Goal: Find specific page/section: Find specific page/section

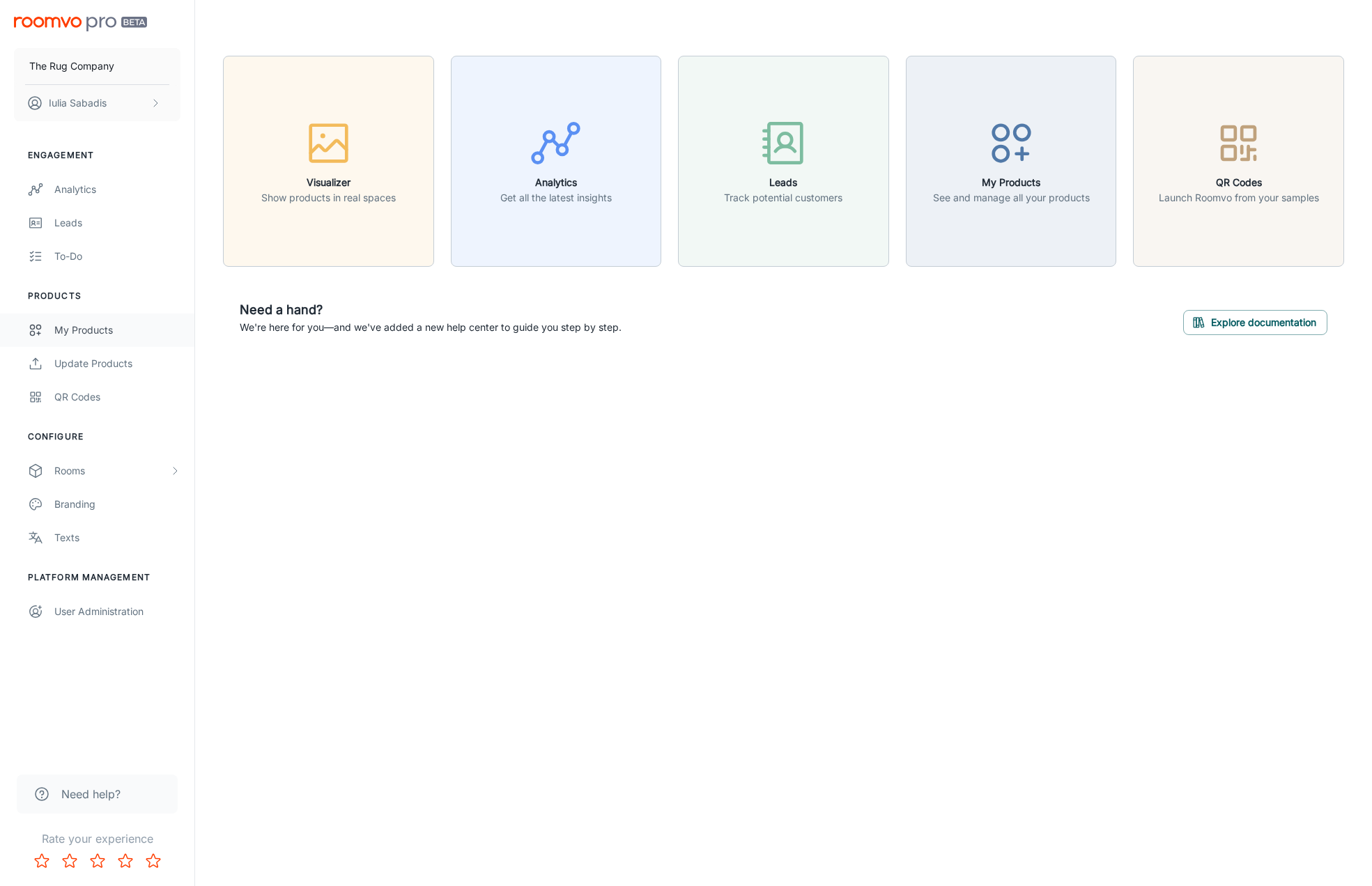
click at [103, 333] on div "My Products" at bounding box center [117, 330] width 126 height 15
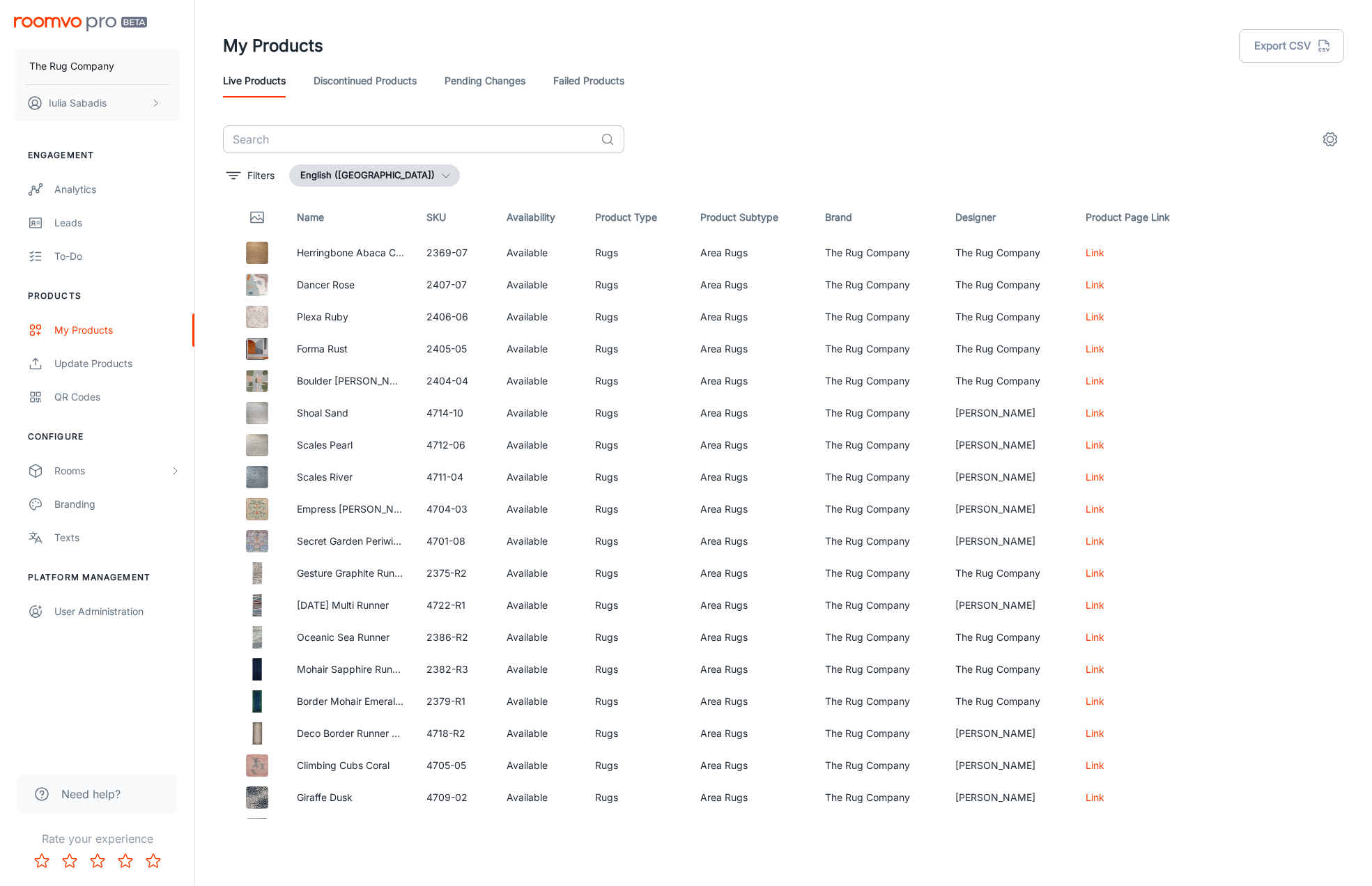
click at [360, 144] on input "text" at bounding box center [409, 139] width 372 height 28
type input "kali"
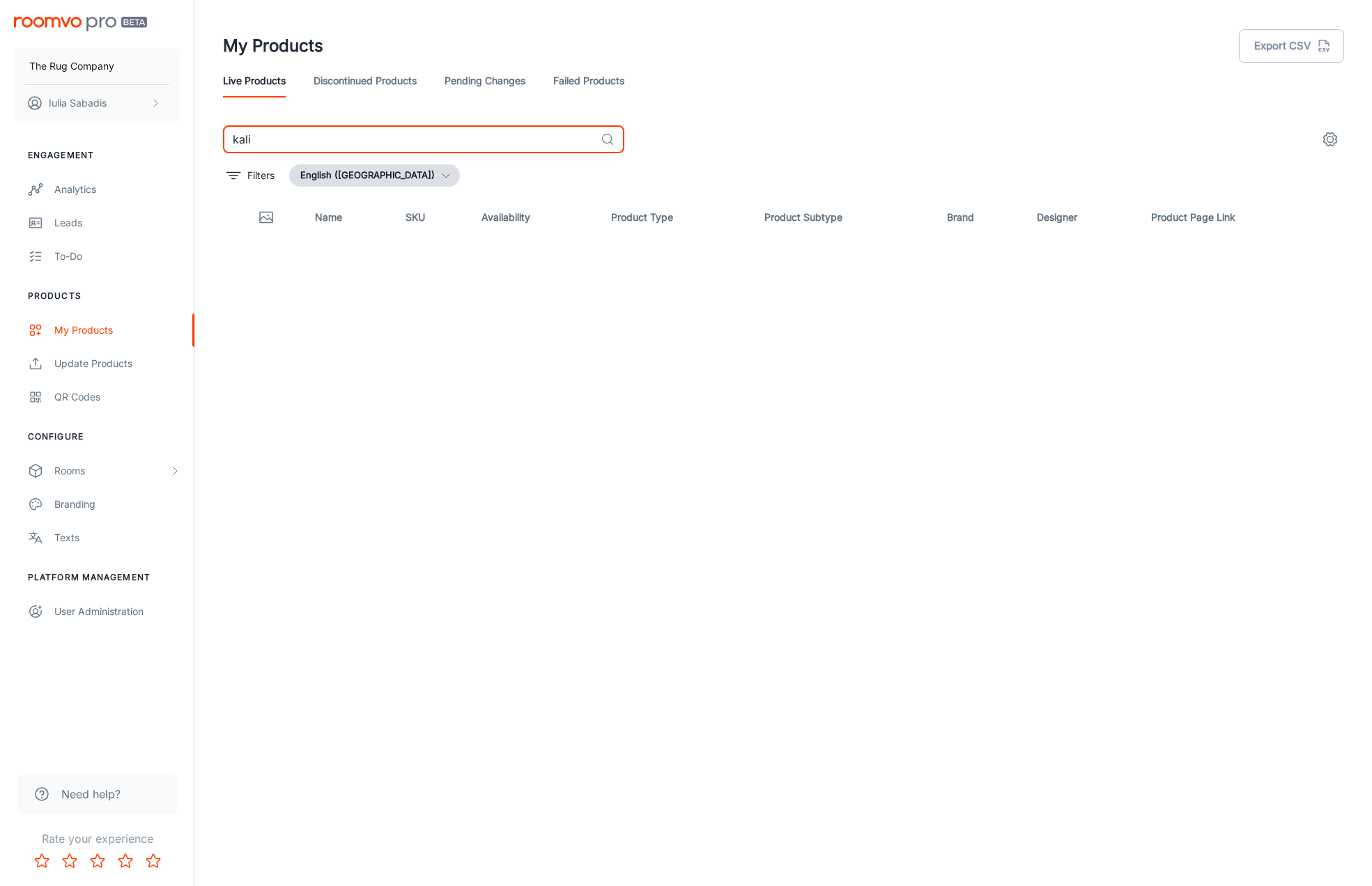
click at [357, 177] on button "English ([GEOGRAPHIC_DATA])" at bounding box center [374, 175] width 171 height 22
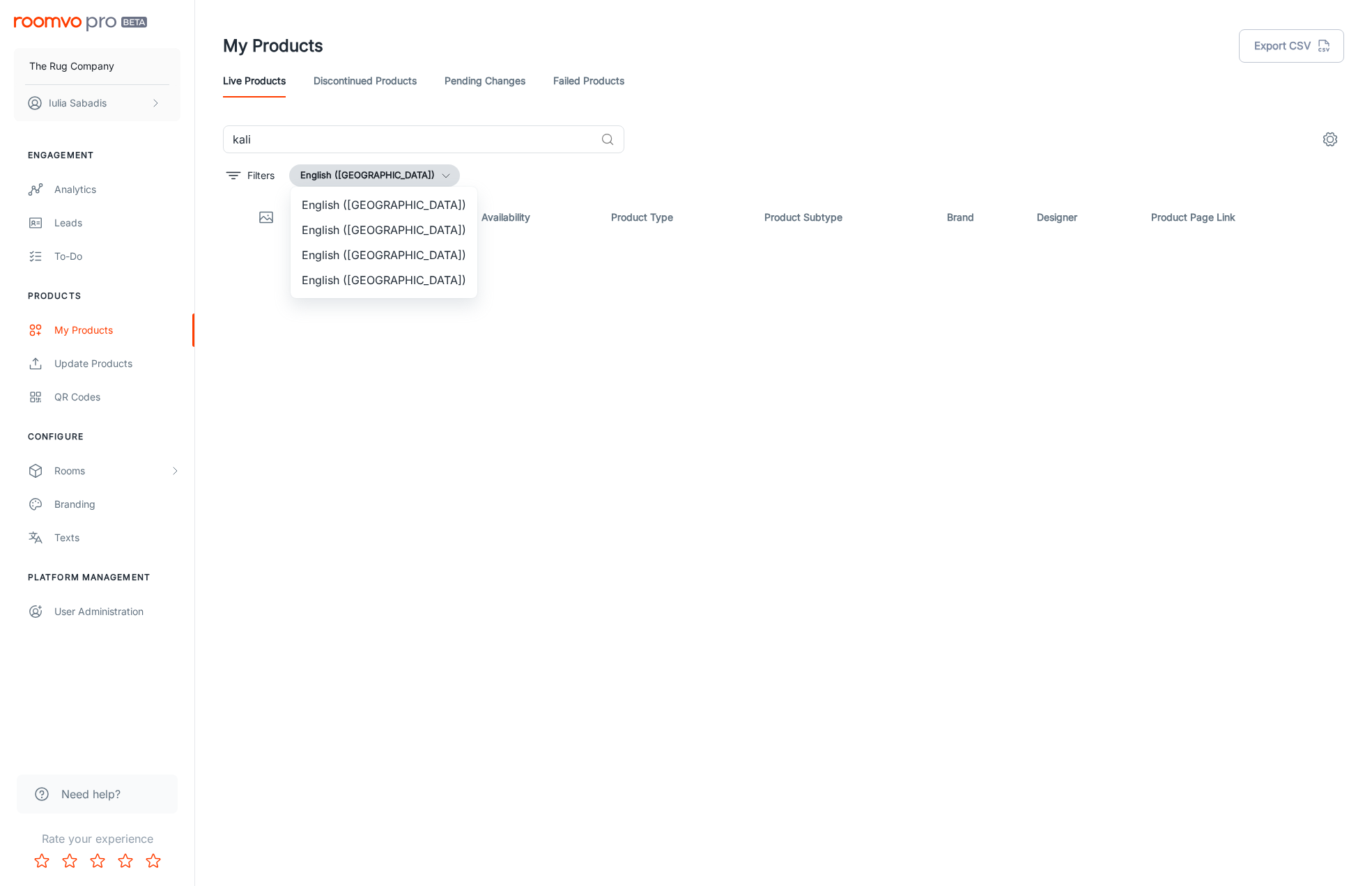
click at [383, 255] on li "English (United Kingdom)" at bounding box center [383, 255] width 186 height 25
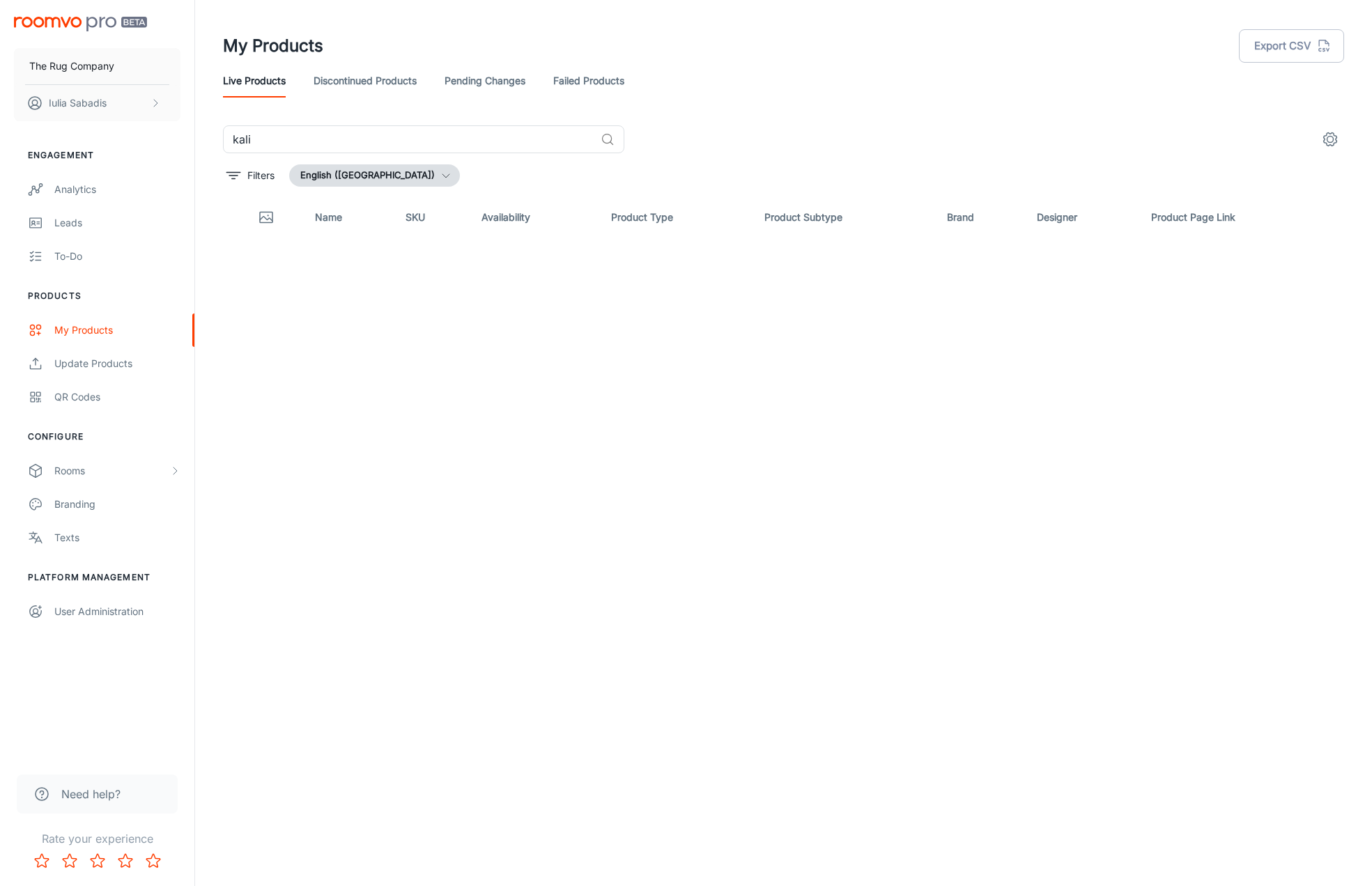
click at [349, 81] on link "Discontinued Products" at bounding box center [365, 81] width 103 height 33
click at [373, 171] on button "English ([GEOGRAPHIC_DATA])" at bounding box center [374, 175] width 171 height 22
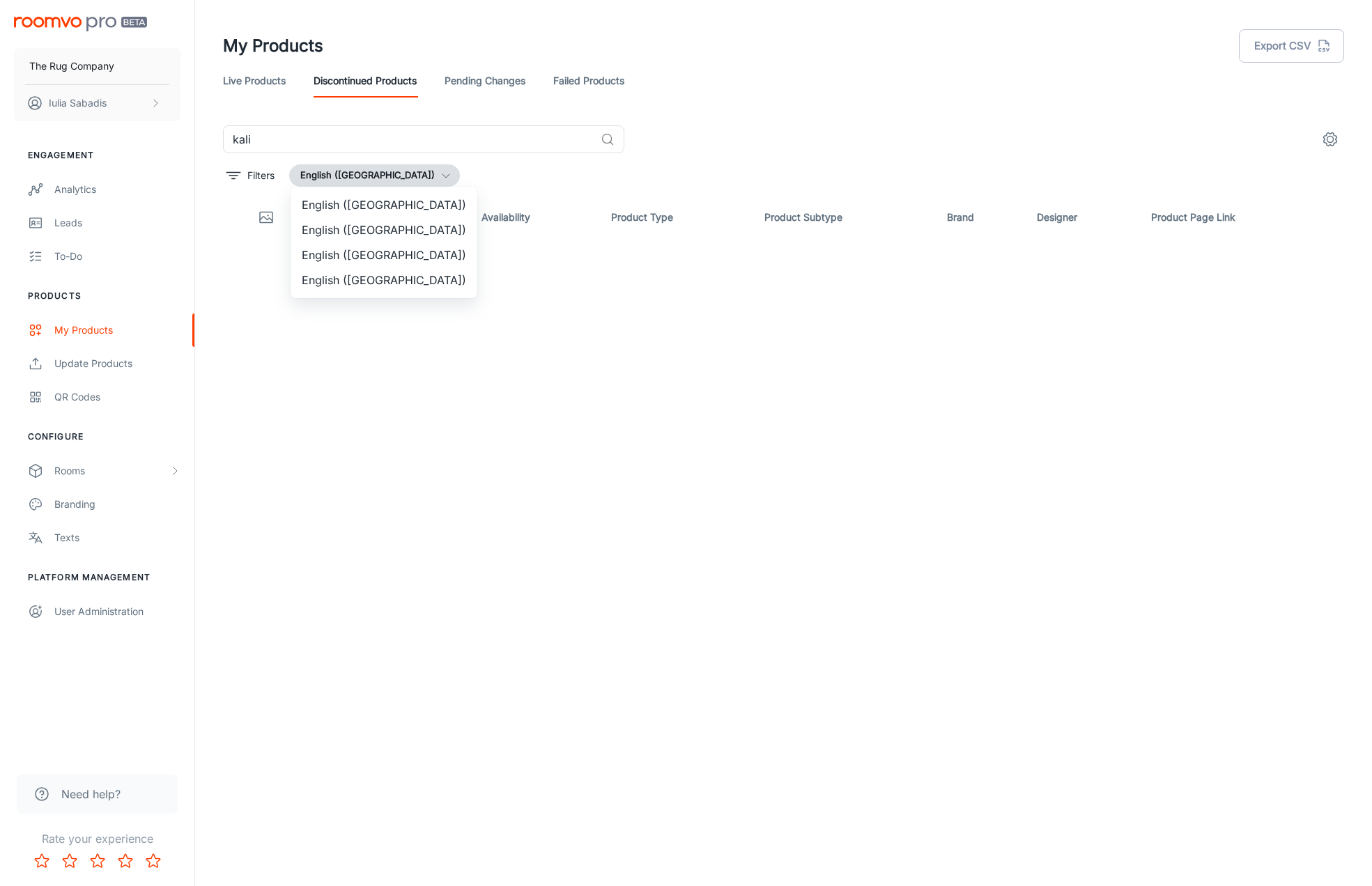
click at [373, 260] on li "English (United Kingdom)" at bounding box center [383, 255] width 186 height 25
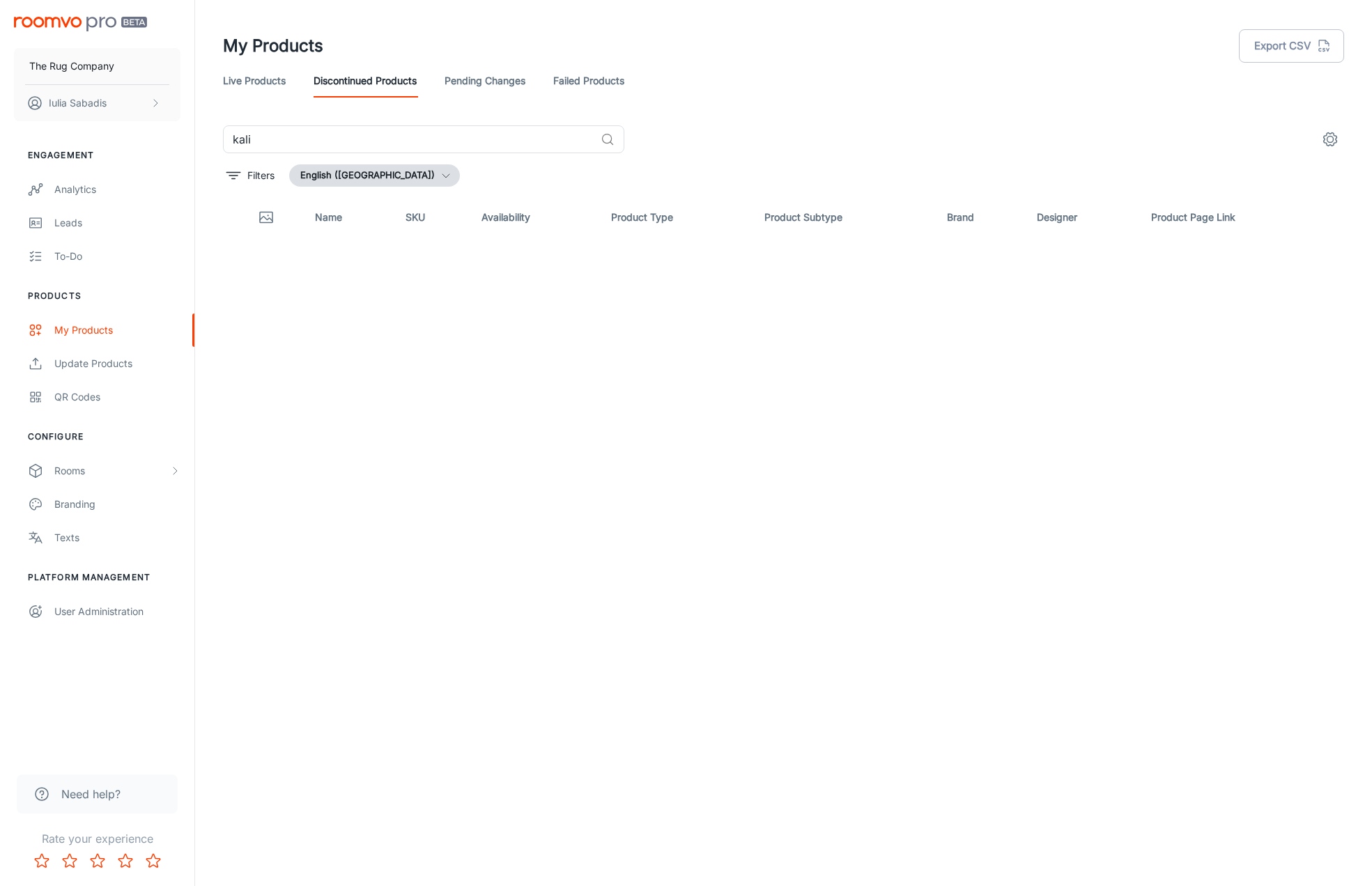
click at [683, 141] on div "kali ​" at bounding box center [784, 139] width 1121 height 28
click at [104, 330] on div "My Products" at bounding box center [117, 330] width 126 height 15
click at [101, 332] on div "My Products" at bounding box center [117, 330] width 126 height 15
click at [435, 145] on input "kali" at bounding box center [409, 139] width 372 height 28
type input "k"
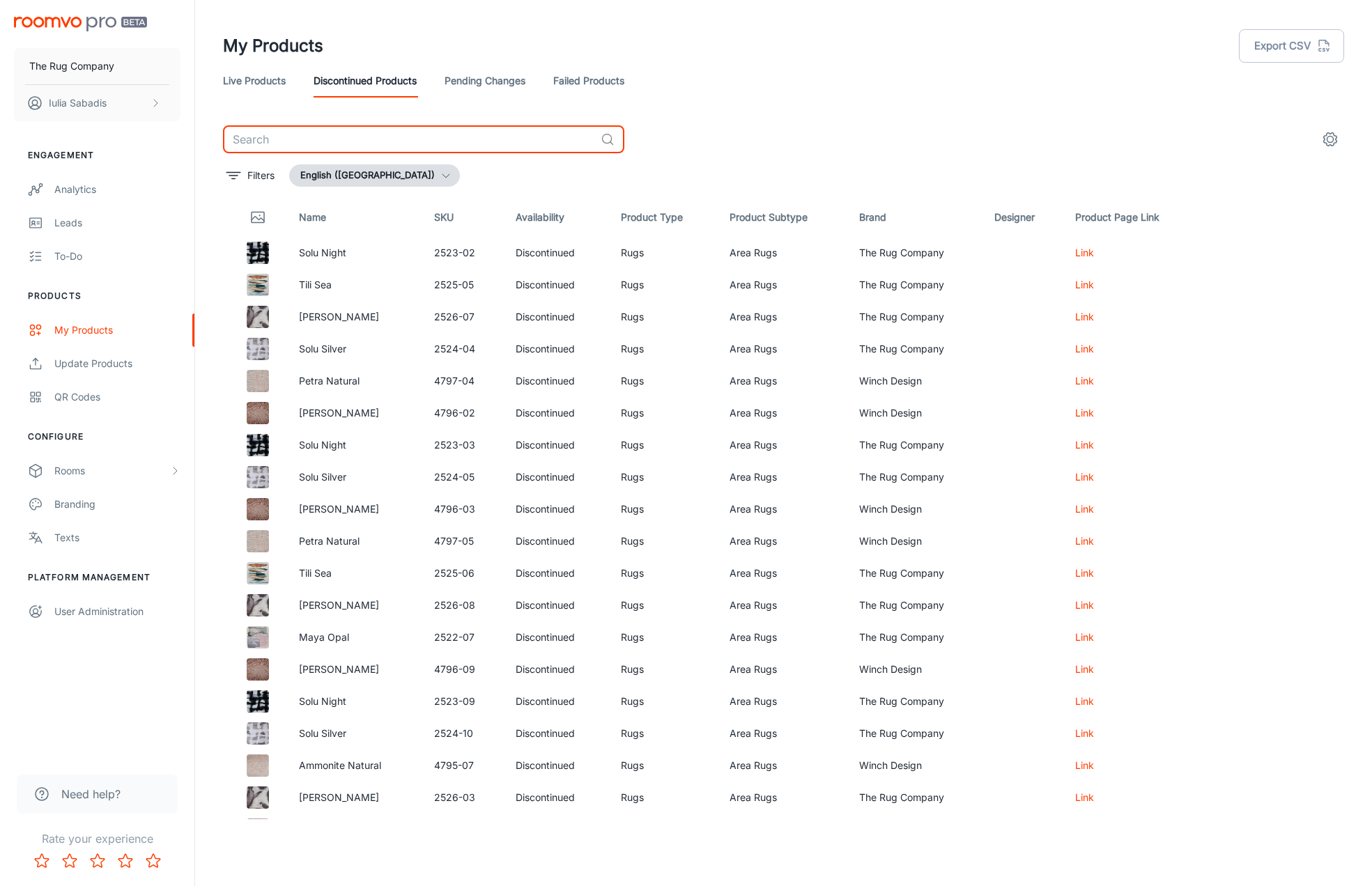
click at [280, 144] on input "text" at bounding box center [409, 139] width 372 height 28
type input "umber"
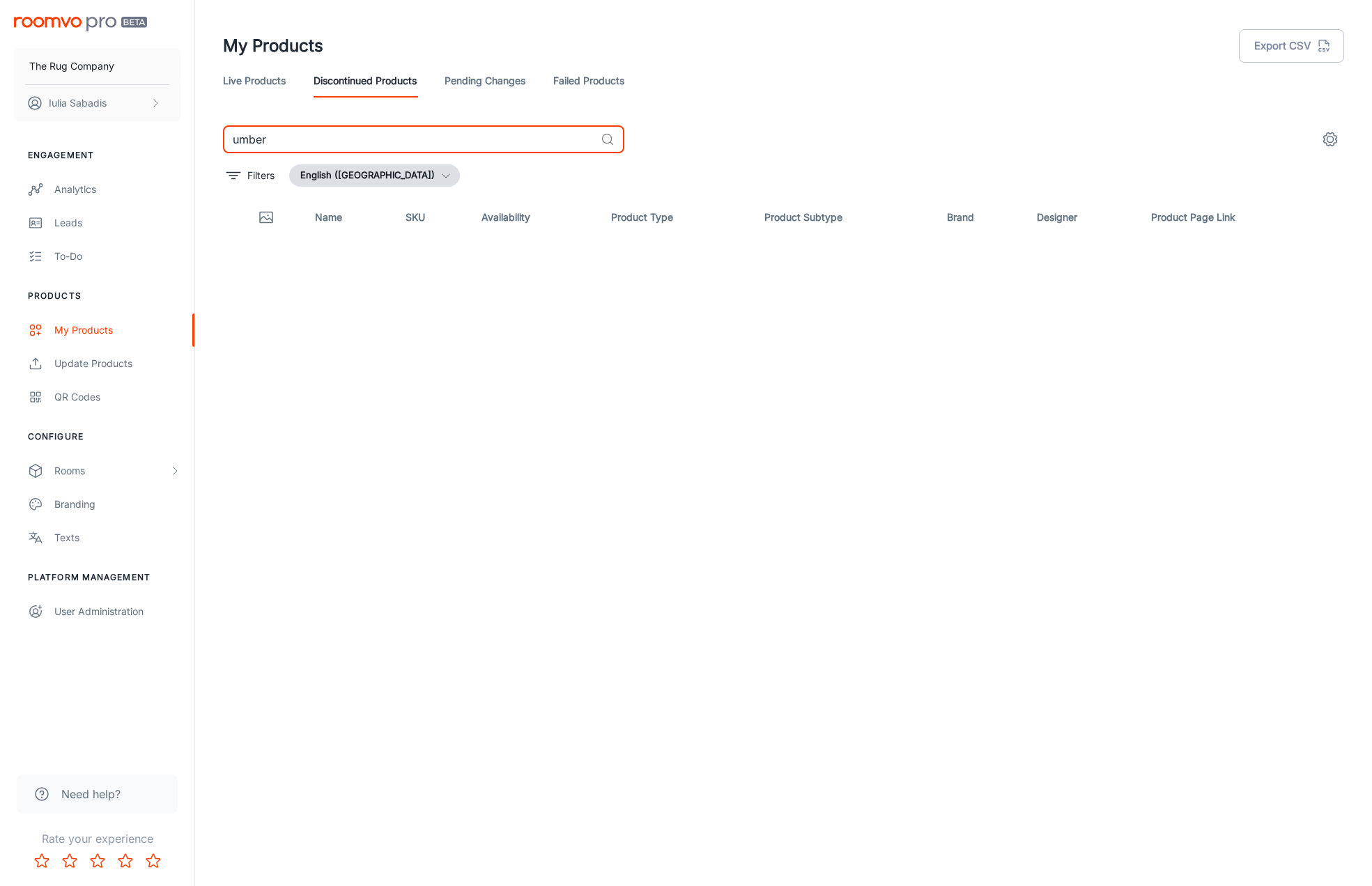
click at [486, 142] on input "umber" at bounding box center [409, 139] width 372 height 28
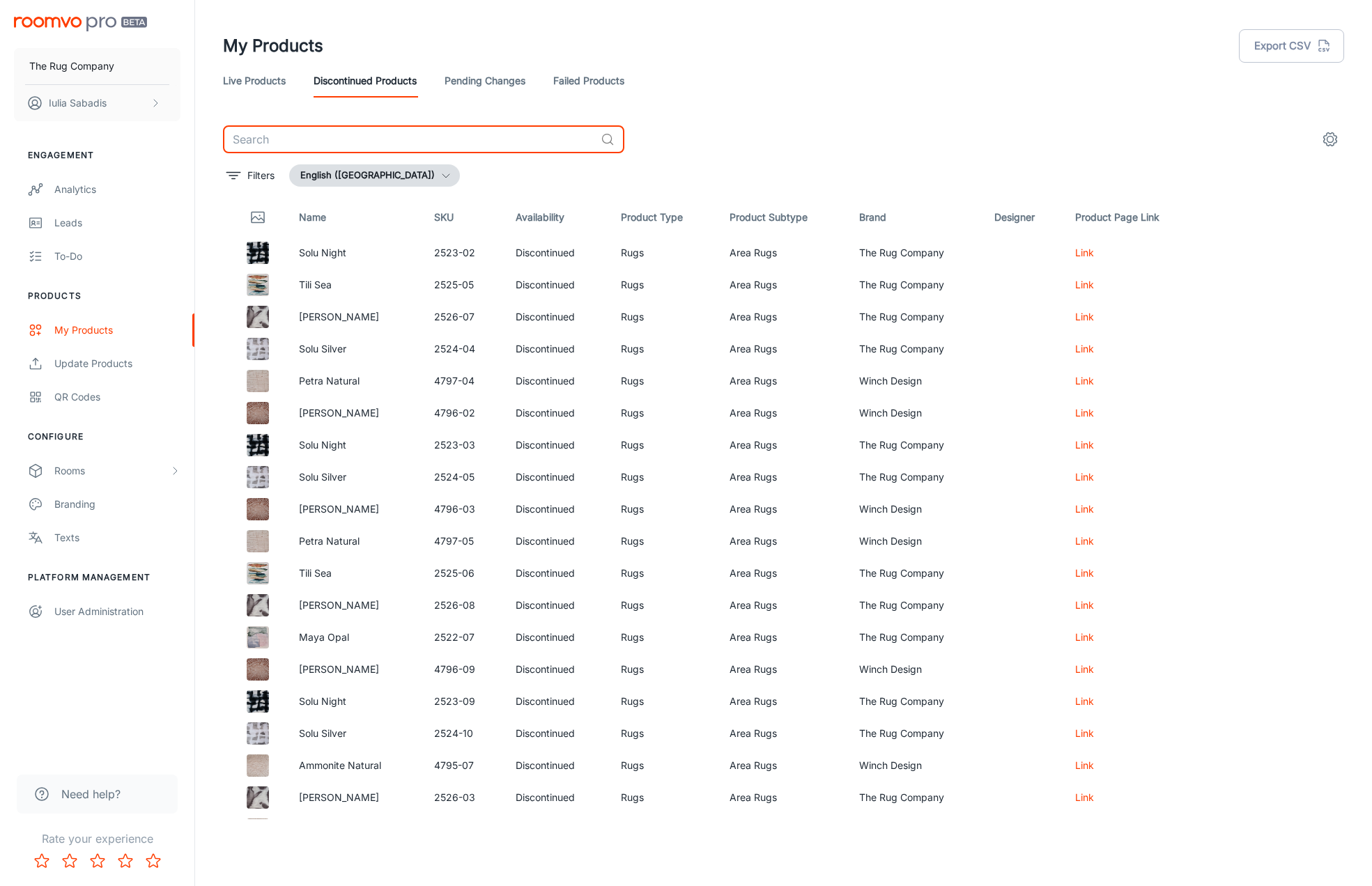
click at [453, 219] on th "SKU" at bounding box center [464, 217] width 82 height 39
click at [441, 212] on th "SKU" at bounding box center [464, 217] width 82 height 39
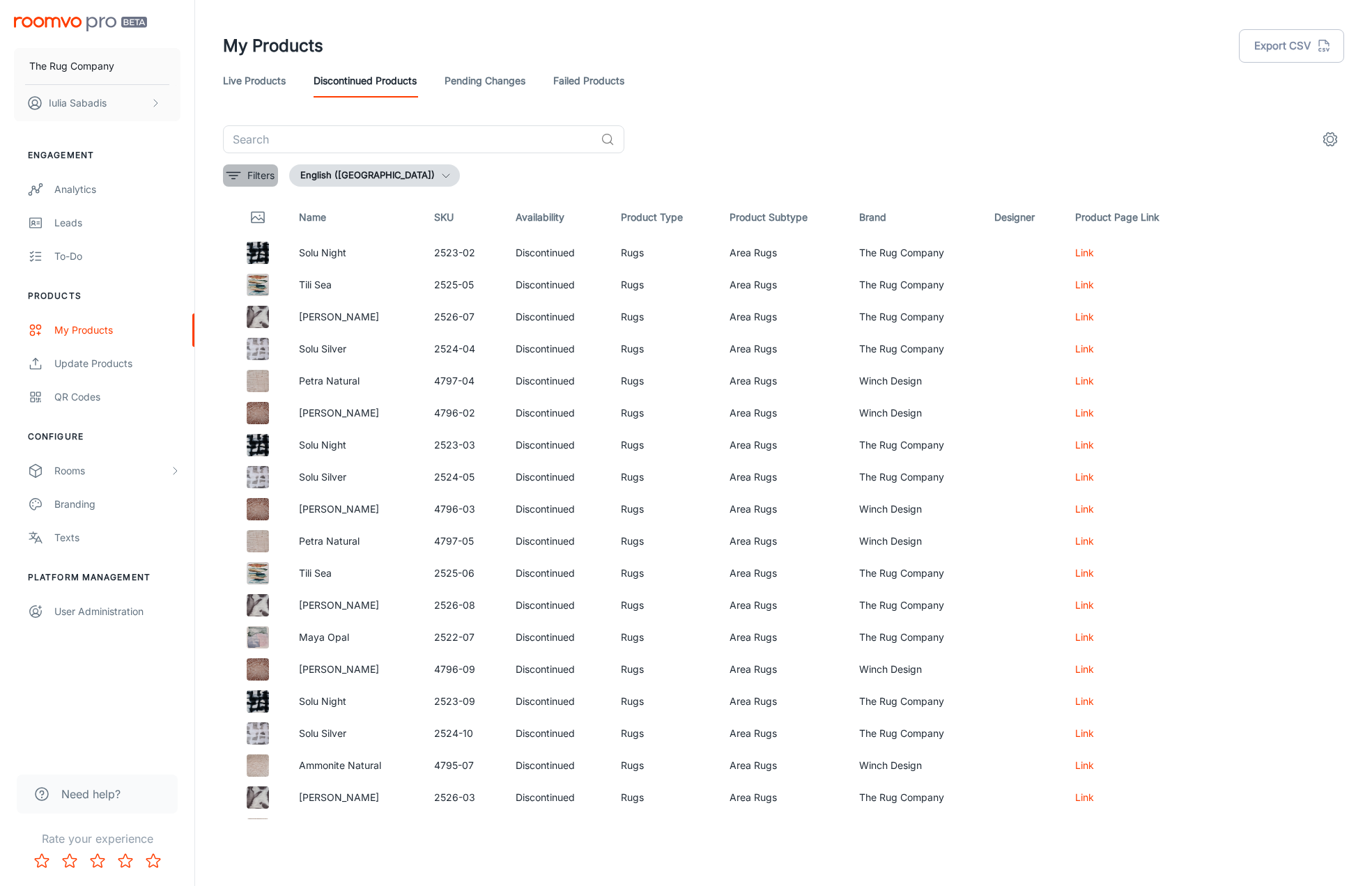
click at [235, 180] on icon "filter" at bounding box center [234, 175] width 17 height 17
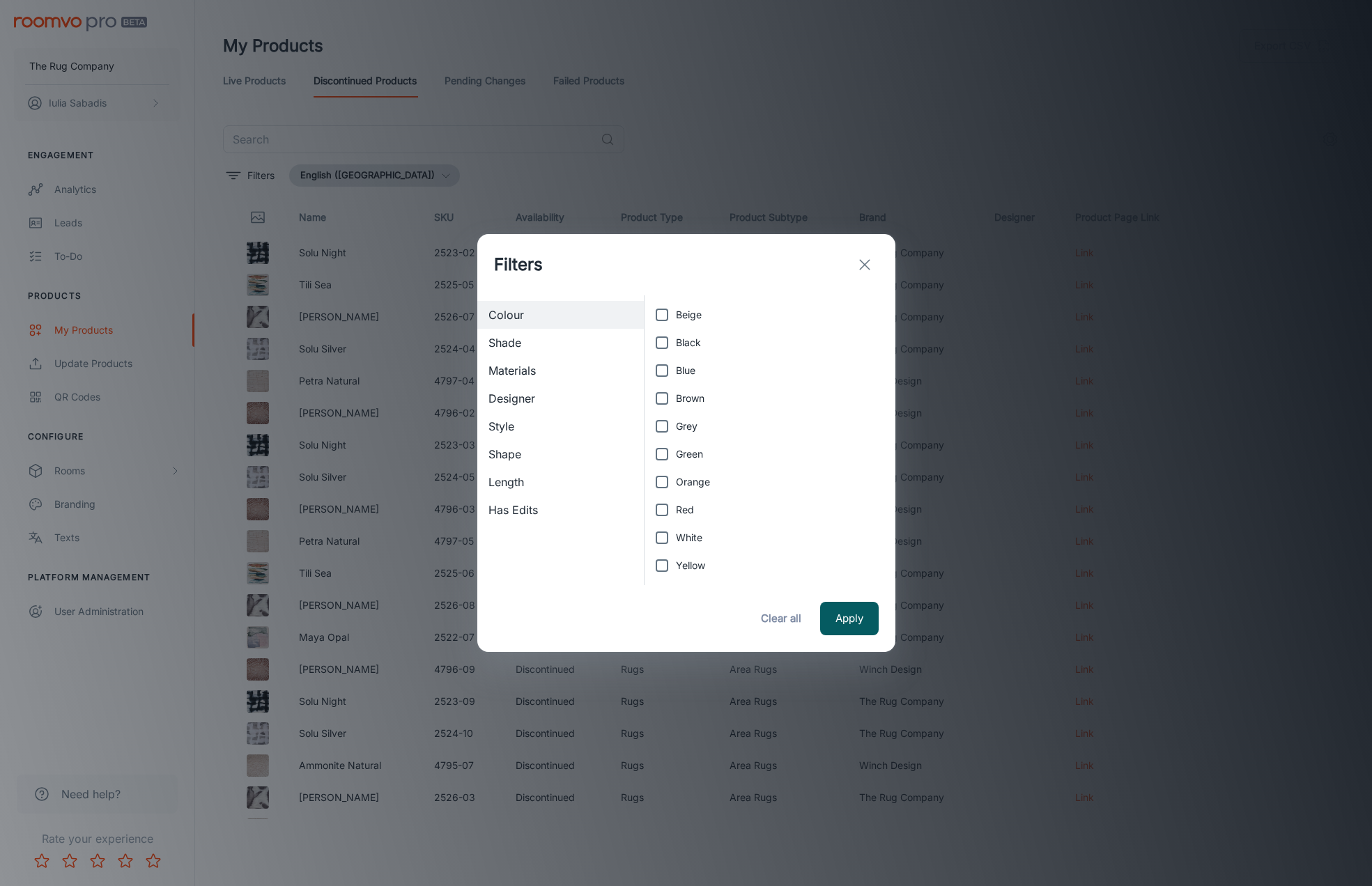
click at [867, 258] on icon "exit" at bounding box center [864, 264] width 17 height 17
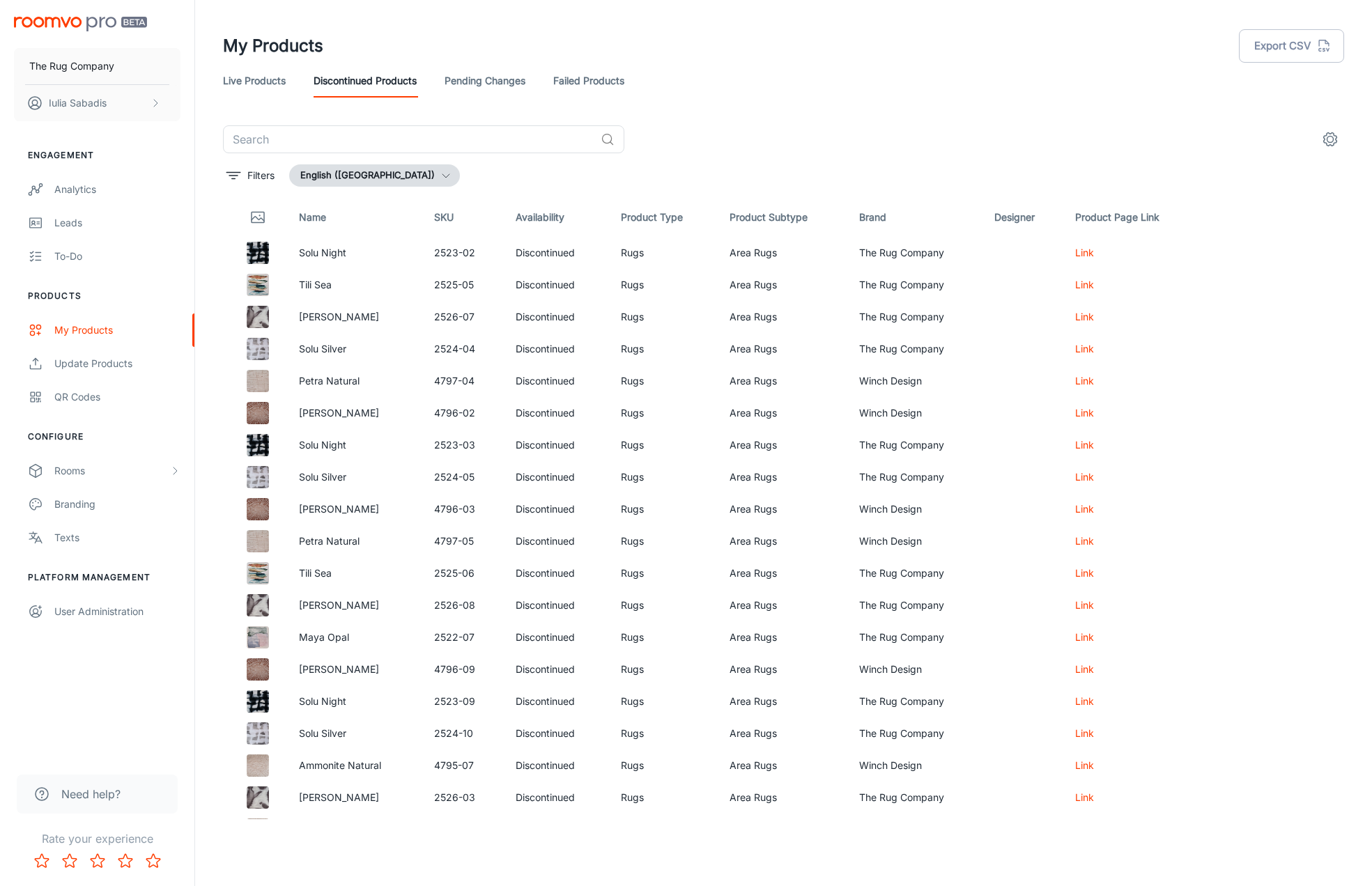
click at [877, 222] on th "Brand" at bounding box center [915, 217] width 135 height 39
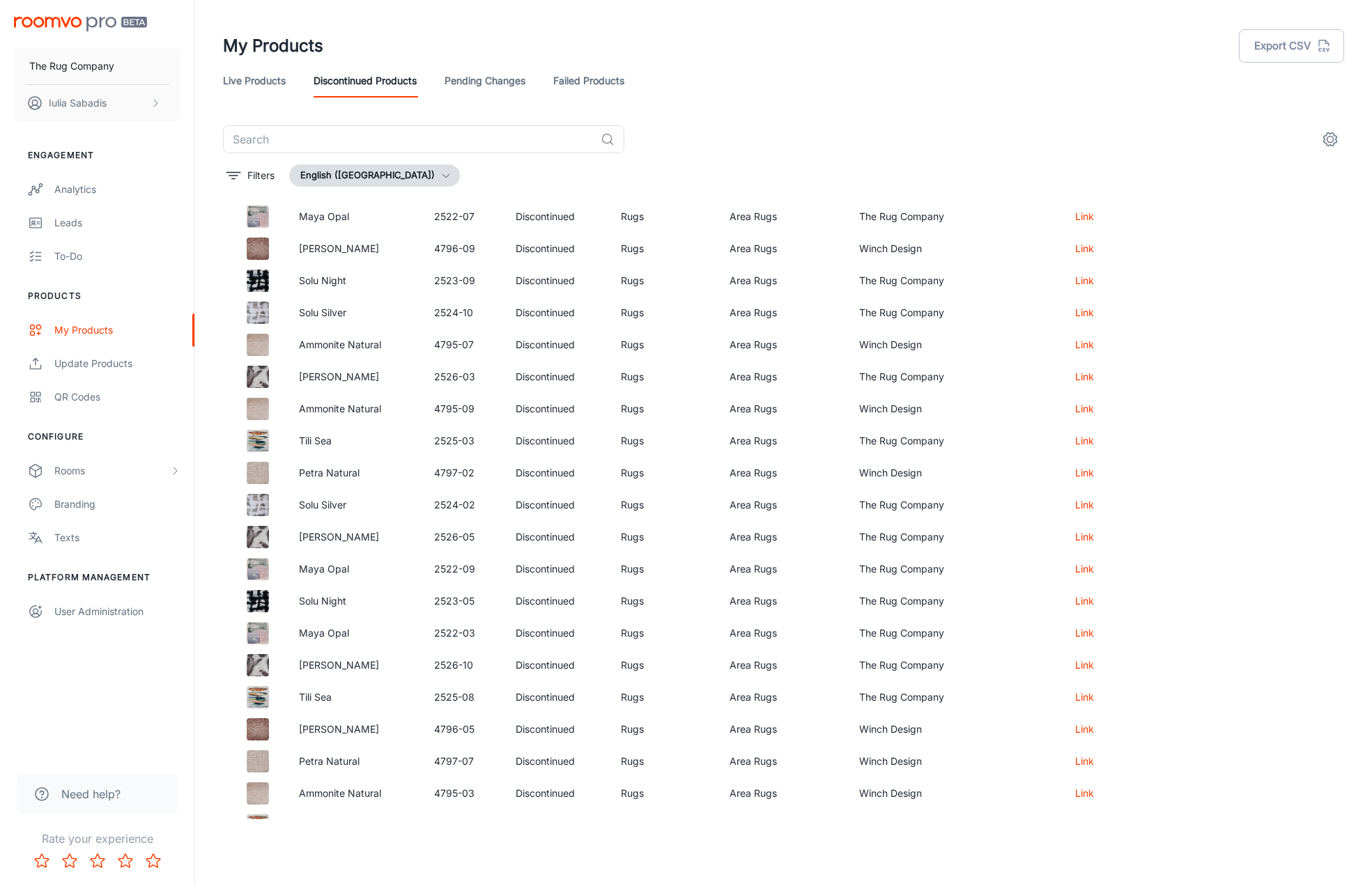
scroll to position [421, 0]
click at [426, 139] on input "text" at bounding box center [409, 139] width 372 height 28
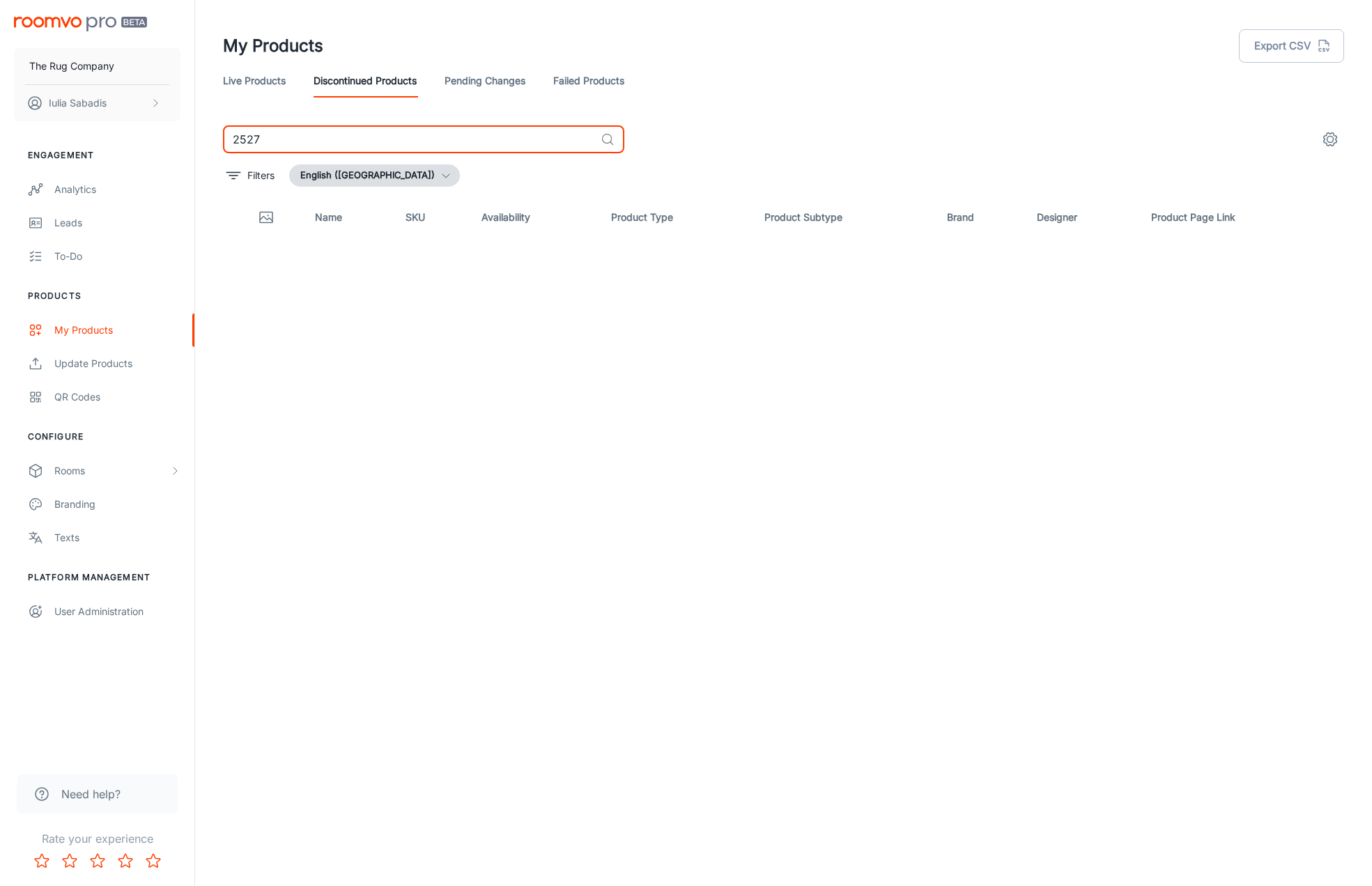
type input "2527"
click at [229, 81] on link "Live Products" at bounding box center [254, 81] width 63 height 33
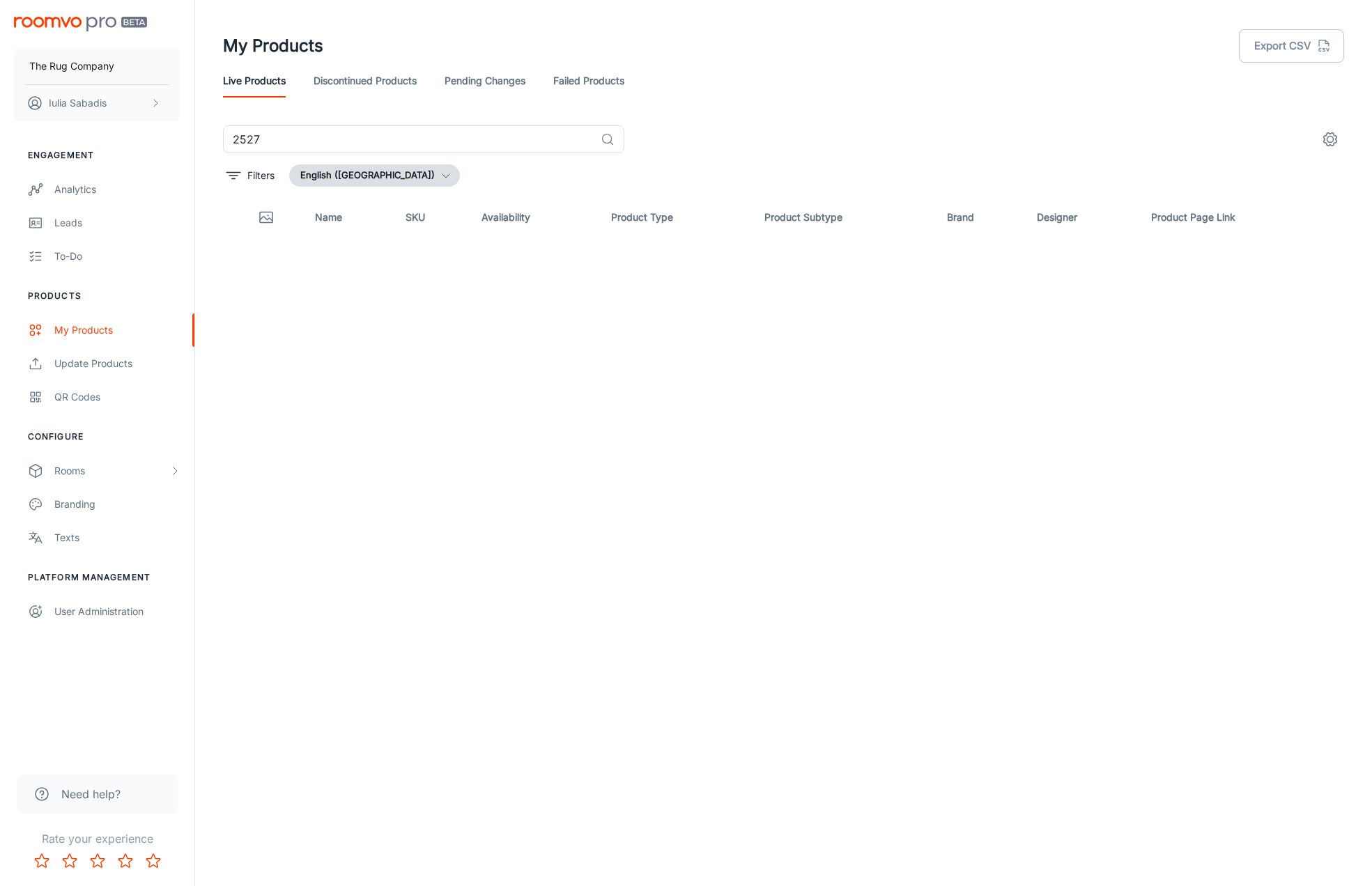
click at [509, 80] on link "Pending Changes" at bounding box center [484, 81] width 81 height 33
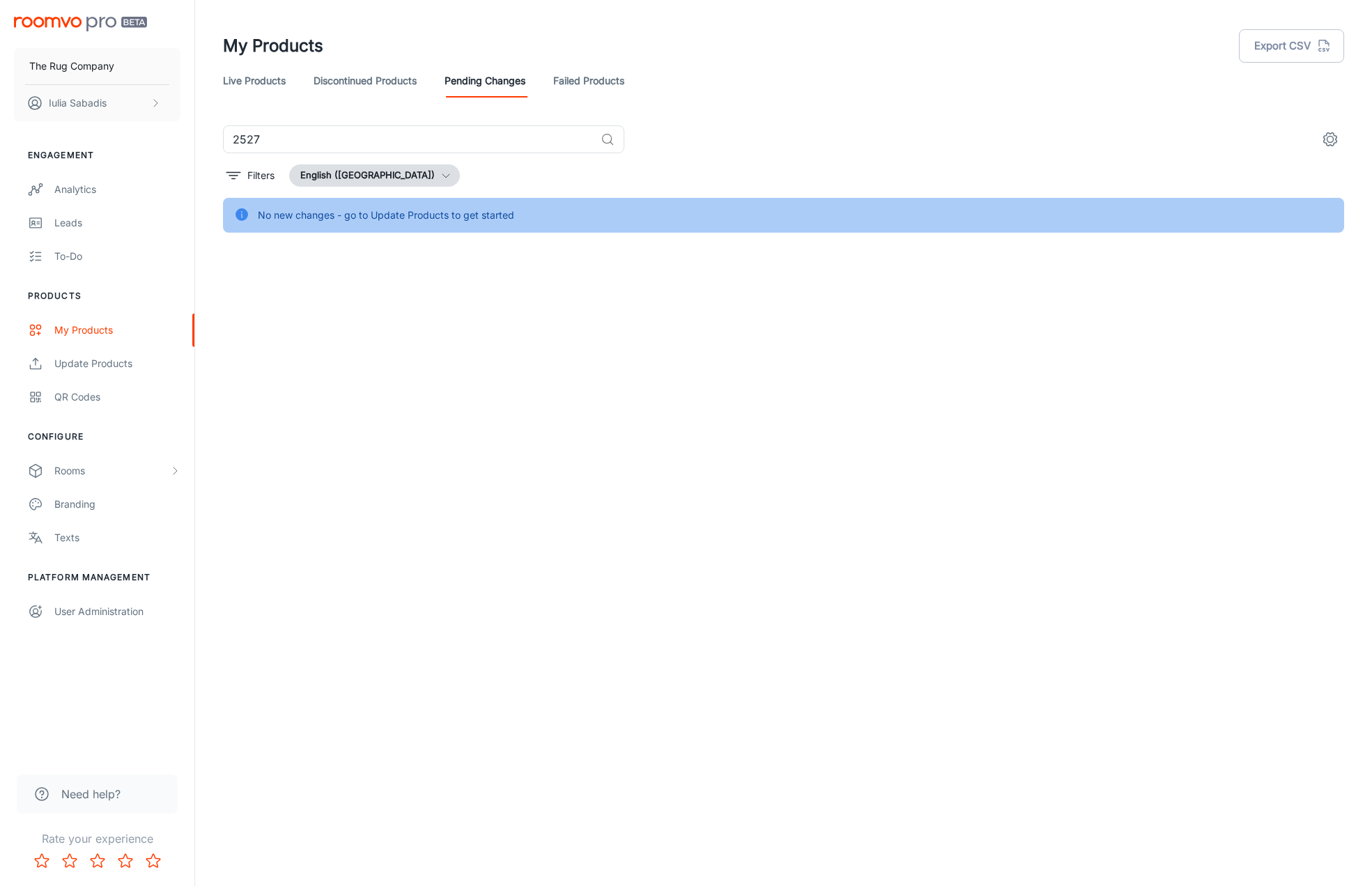
click at [569, 77] on link "Failed Products" at bounding box center [588, 81] width 71 height 33
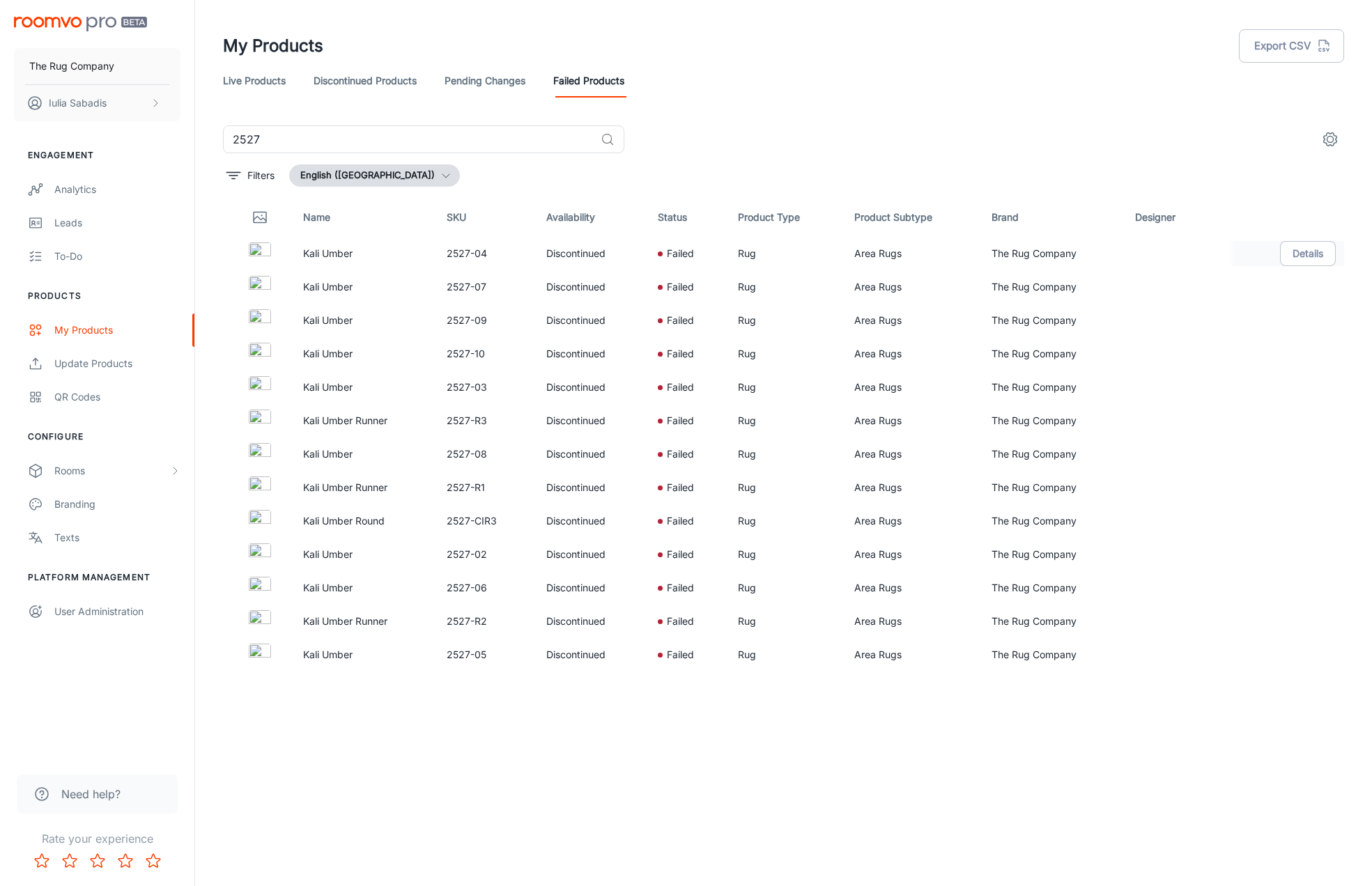
click at [267, 251] on img at bounding box center [260, 253] width 22 height 22
click at [1304, 257] on button "Details" at bounding box center [1308, 253] width 55 height 25
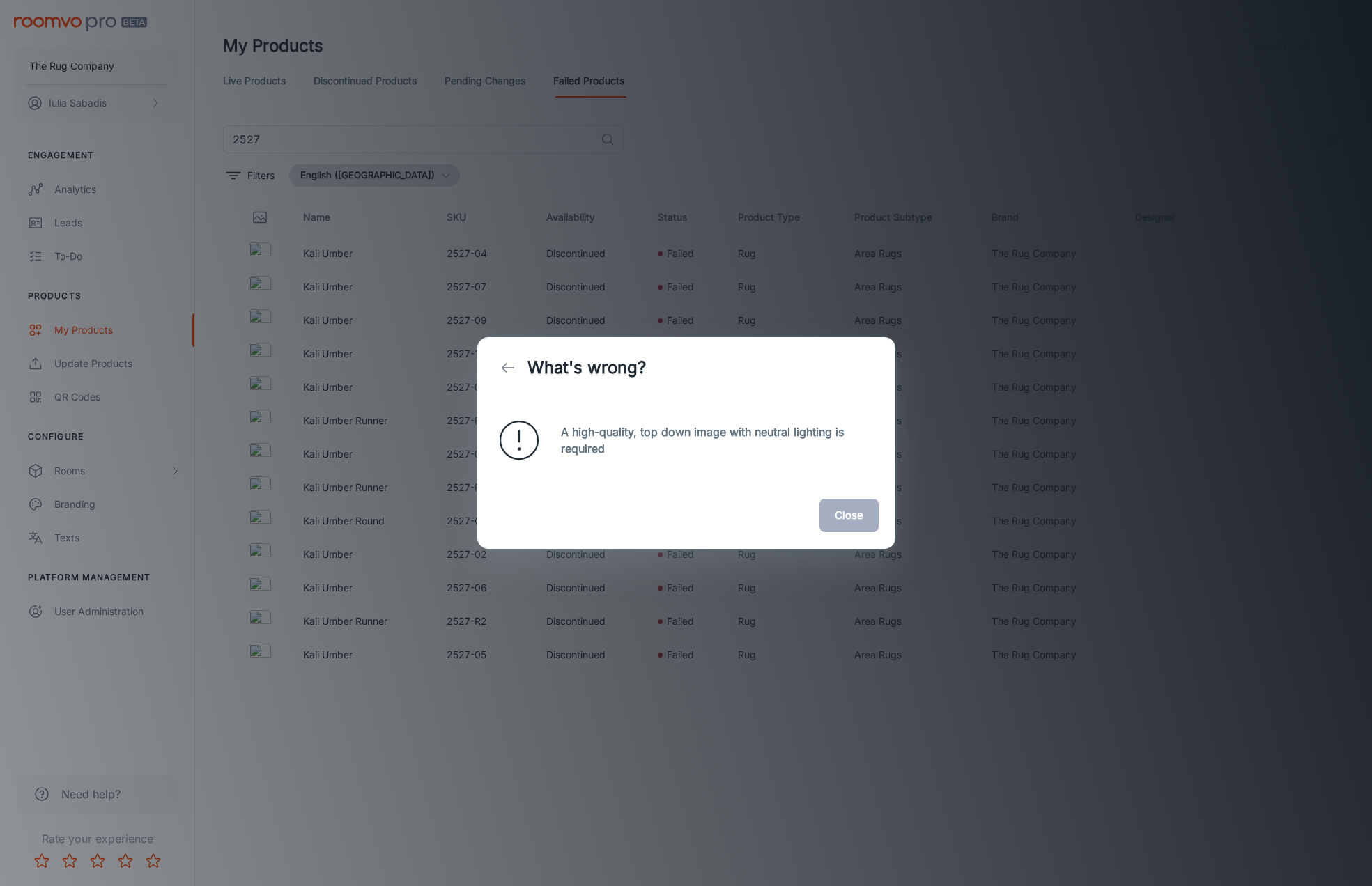
click at [837, 518] on button "Close" at bounding box center [849, 515] width 59 height 33
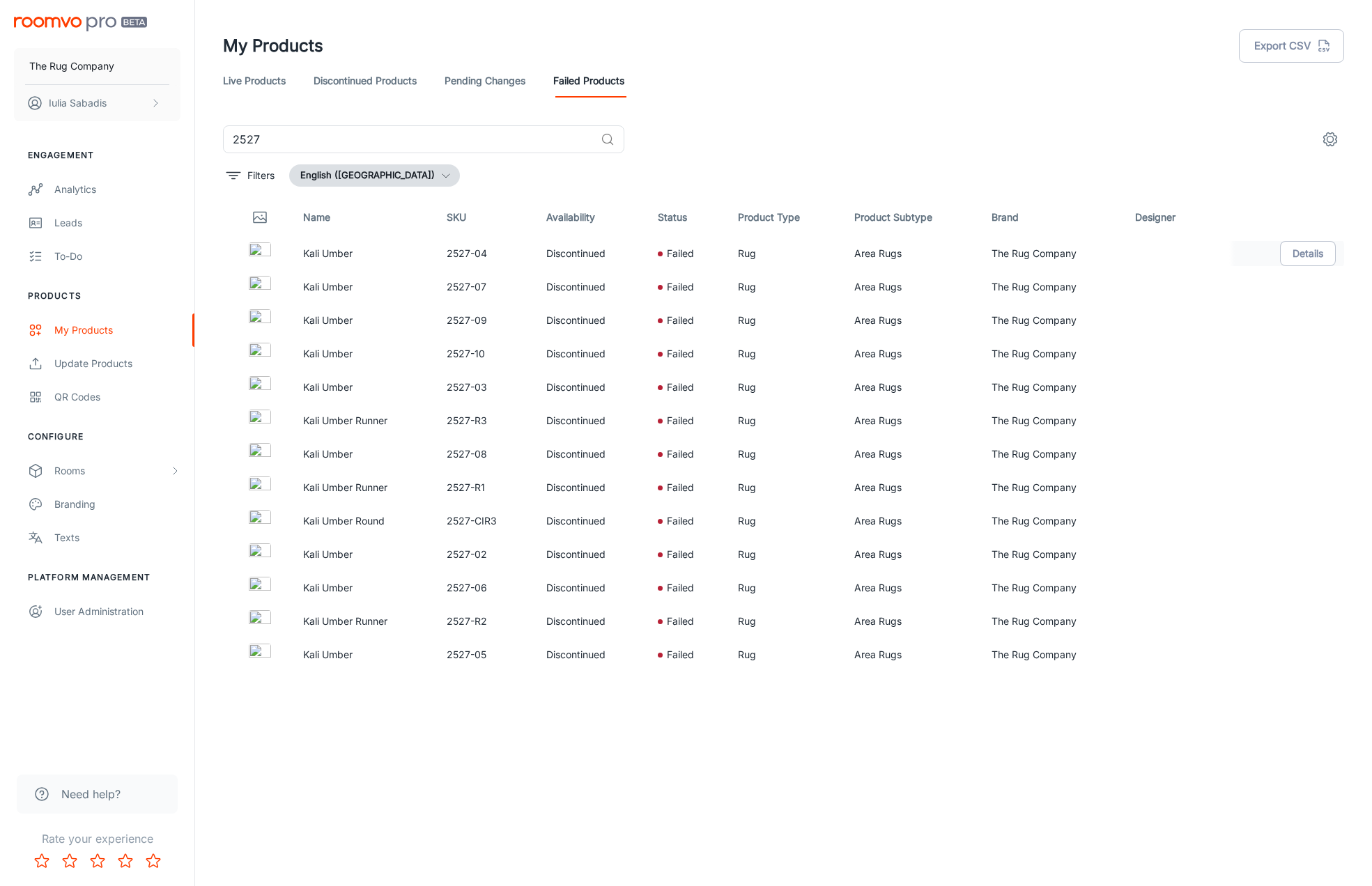
click at [256, 248] on img at bounding box center [260, 253] width 22 height 22
click at [331, 252] on p "Kali Umber" at bounding box center [363, 253] width 121 height 15
click at [264, 252] on img at bounding box center [260, 253] width 22 height 22
click at [260, 205] on div at bounding box center [260, 217] width 42 height 25
click at [1300, 255] on button "Details" at bounding box center [1308, 253] width 55 height 25
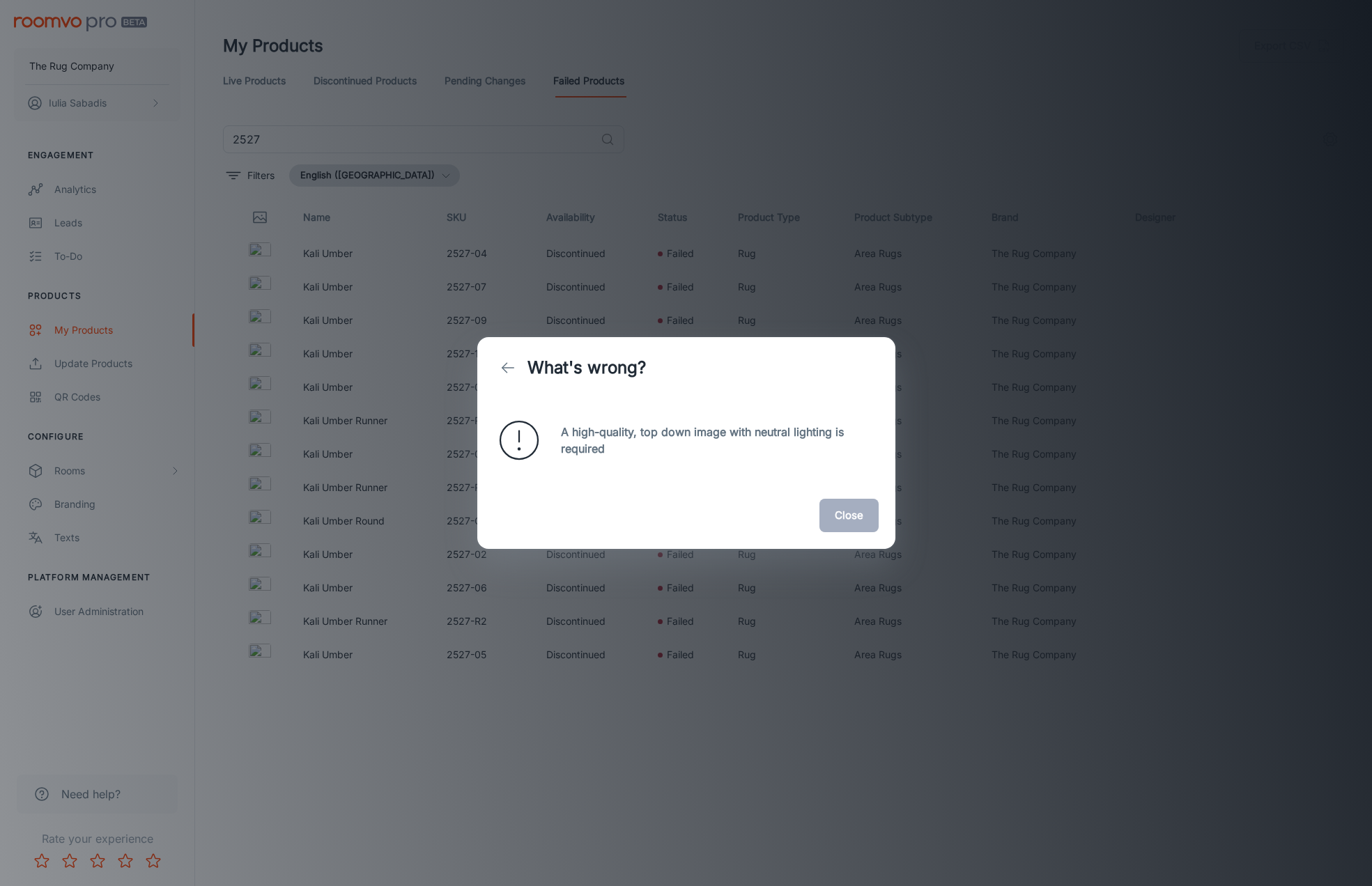
click at [843, 526] on button "Close" at bounding box center [849, 515] width 59 height 33
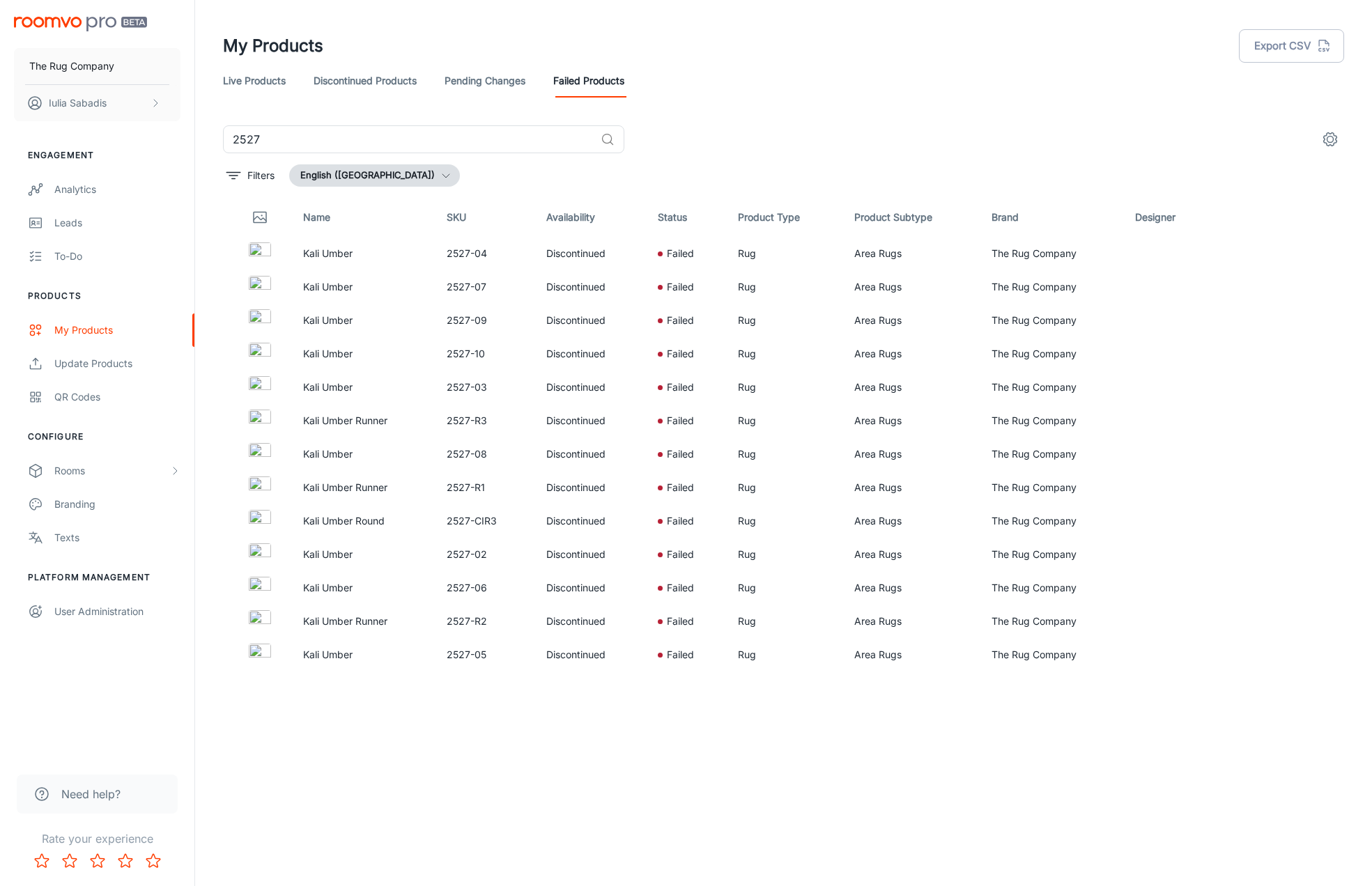
click at [491, 75] on link "Pending Changes" at bounding box center [484, 81] width 81 height 33
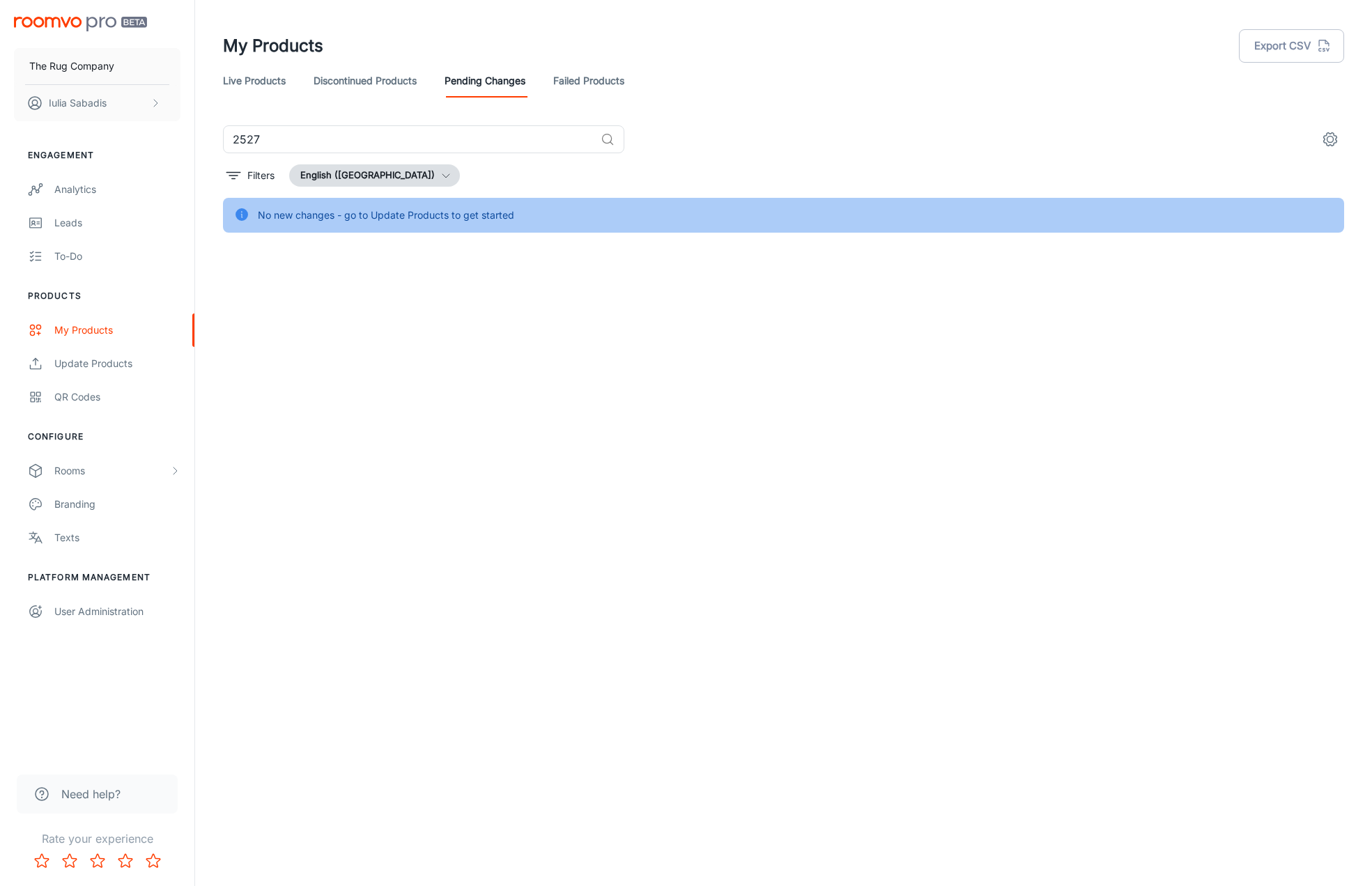
click at [576, 84] on link "Failed Products" at bounding box center [588, 81] width 71 height 33
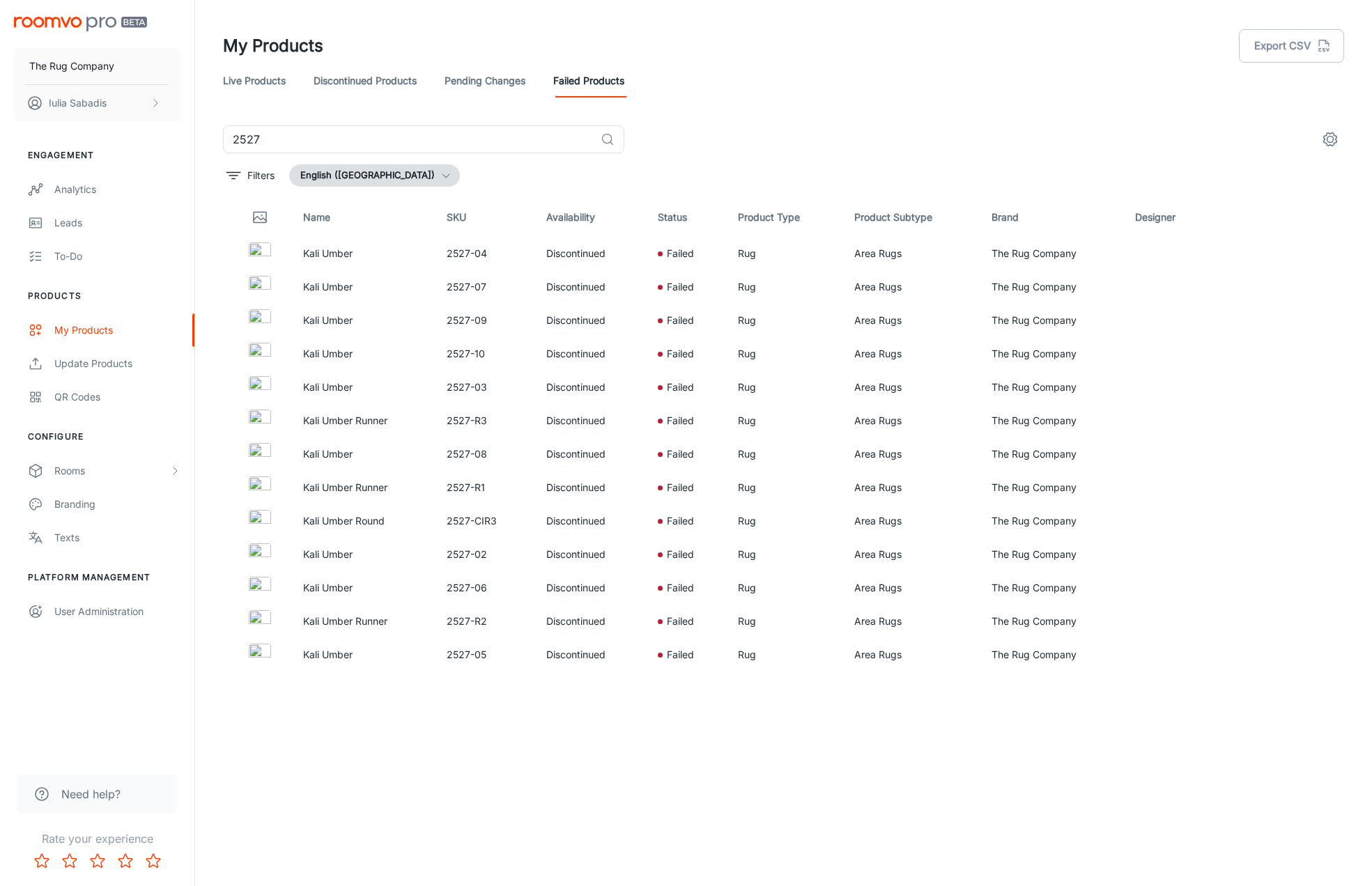
click at [240, 80] on link "Live Products" at bounding box center [254, 81] width 63 height 33
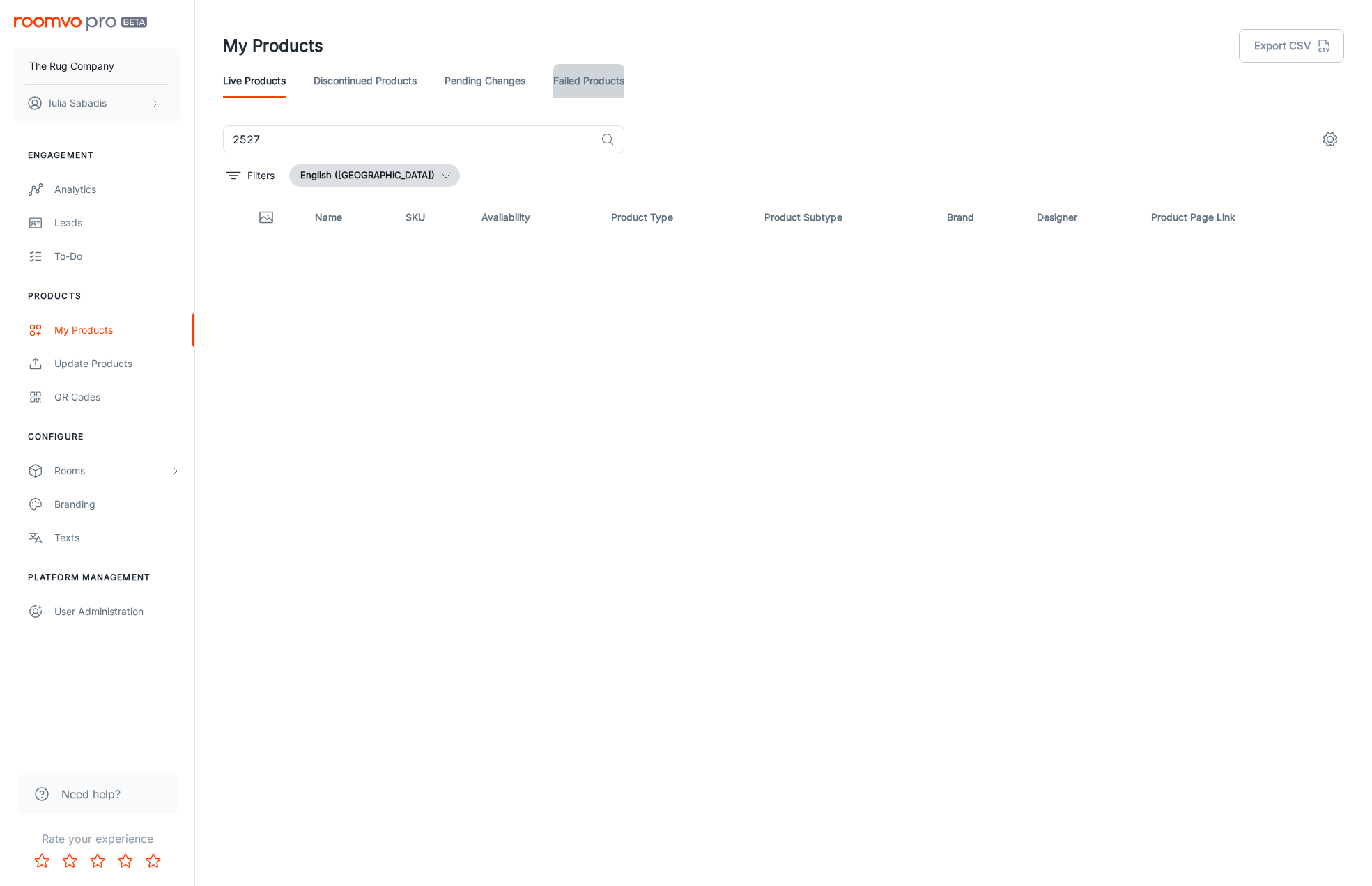
click at [605, 77] on link "Failed Products" at bounding box center [588, 81] width 71 height 33
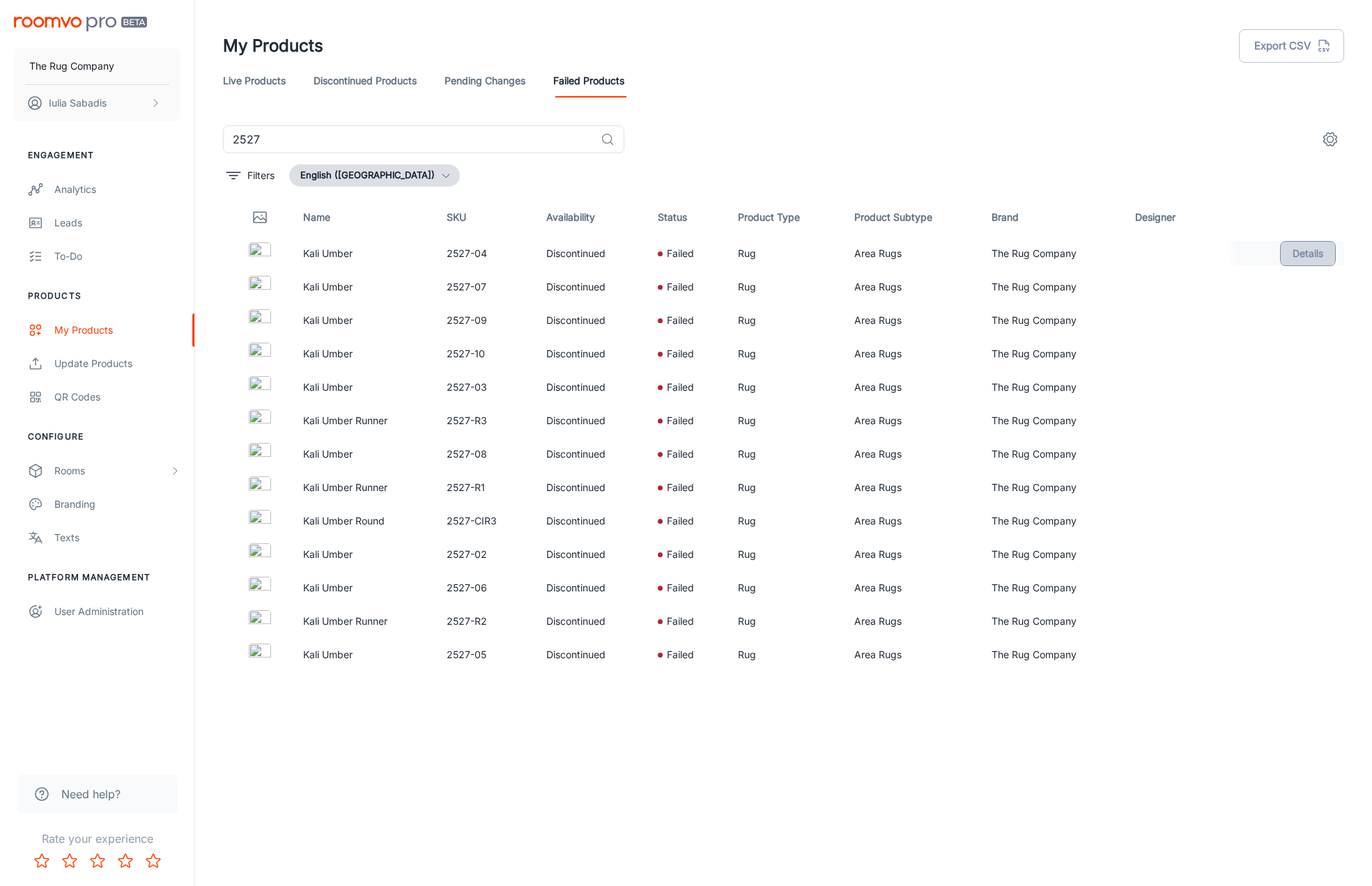
click at [1291, 249] on button "Details" at bounding box center [1308, 253] width 55 height 25
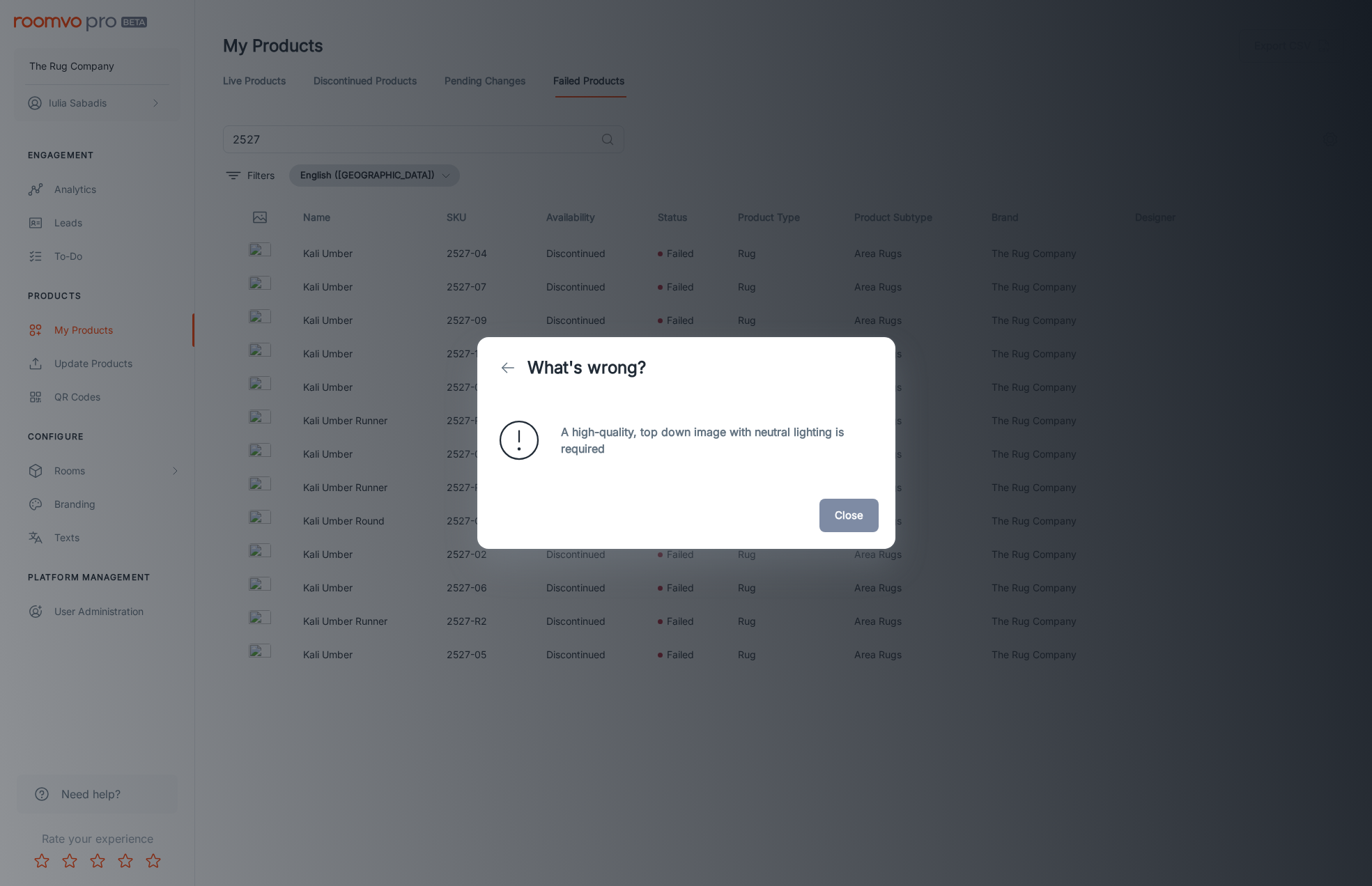
click at [866, 518] on button "Close" at bounding box center [849, 515] width 59 height 33
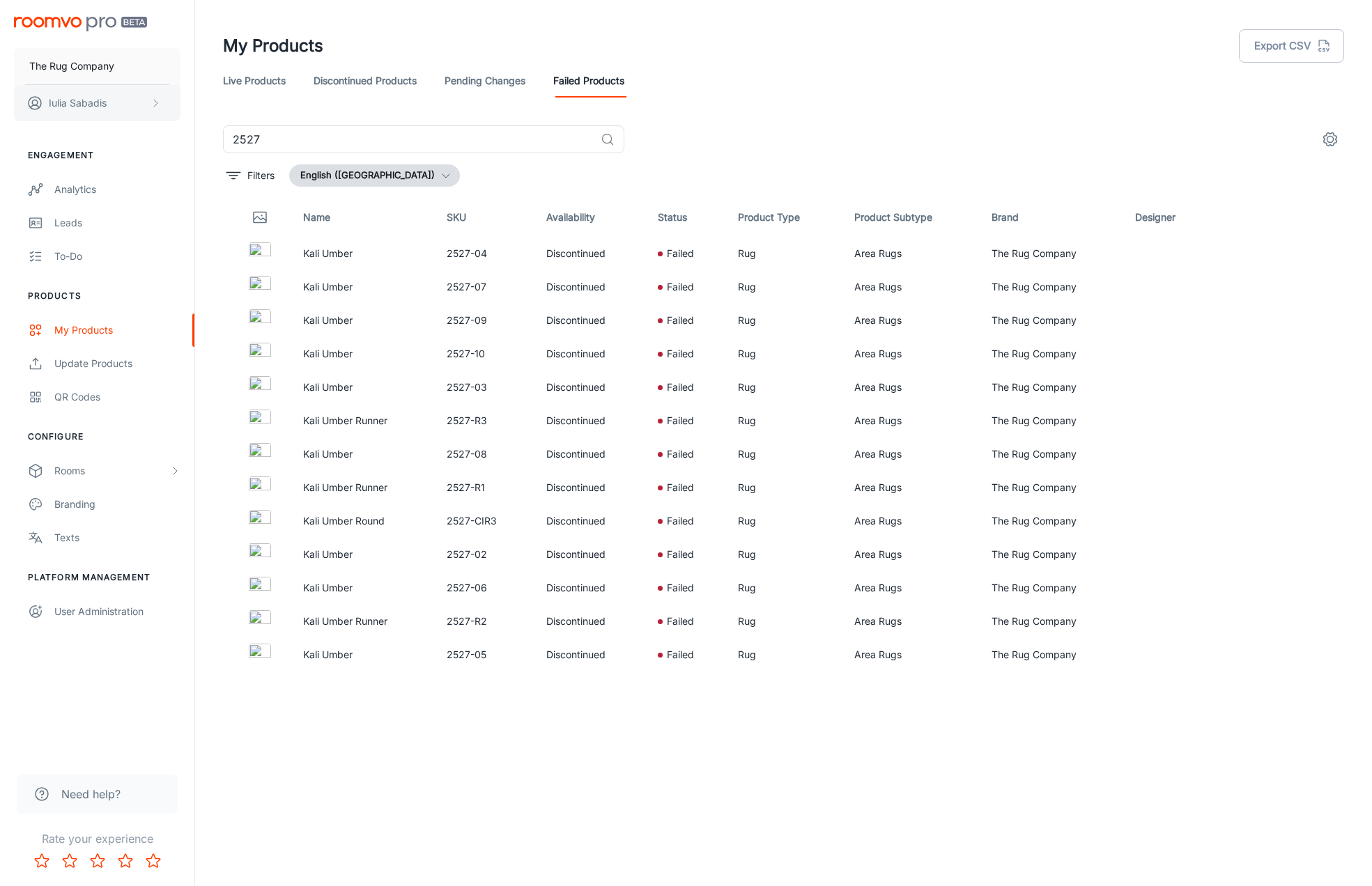
click at [88, 103] on p "Iulia Sabadis" at bounding box center [77, 103] width 58 height 15
click at [101, 233] on div at bounding box center [686, 443] width 1372 height 886
click at [94, 332] on div "My Products" at bounding box center [117, 330] width 126 height 15
click at [103, 369] on div "Update Products" at bounding box center [117, 364] width 126 height 15
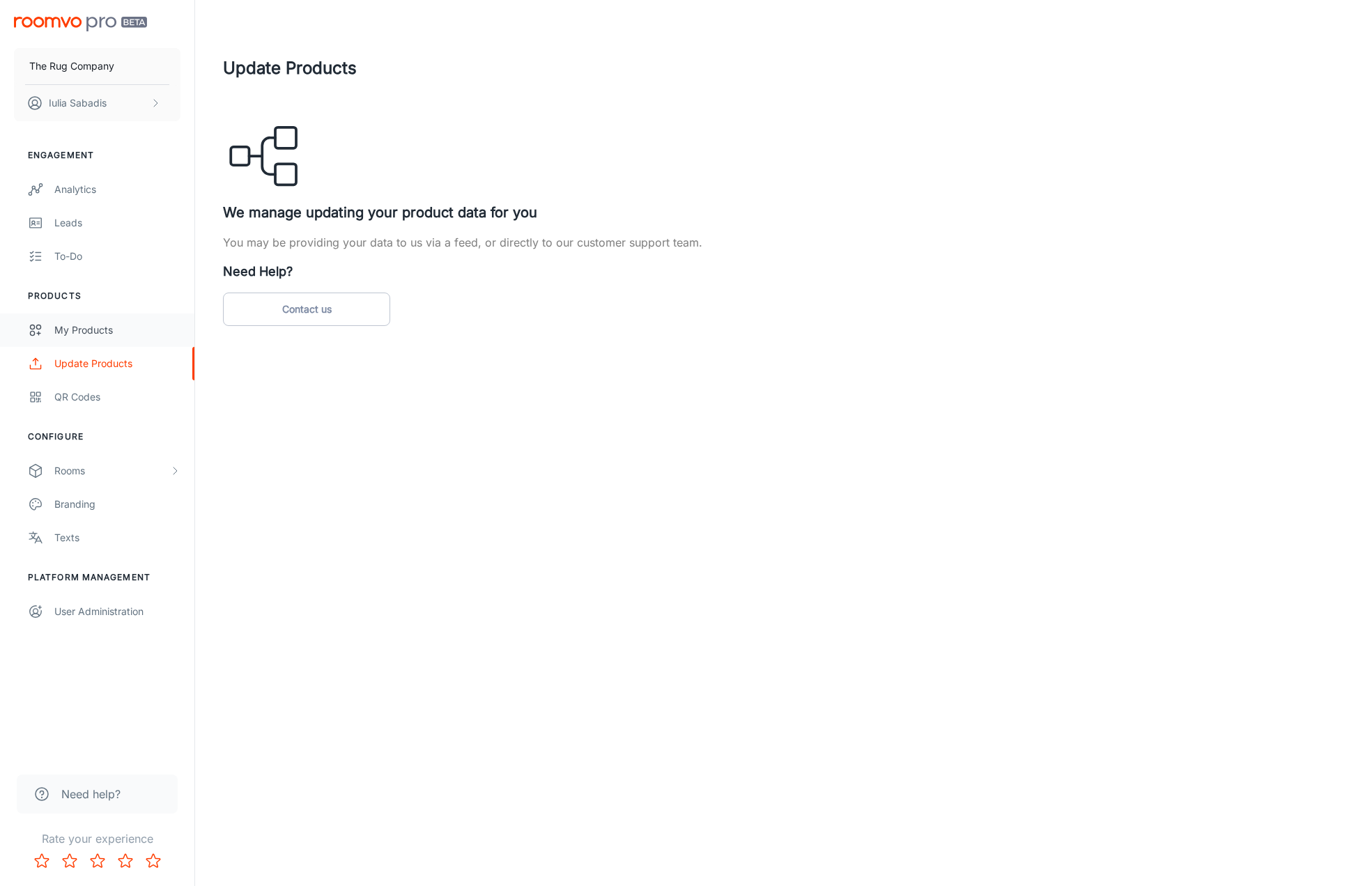
click at [98, 337] on div "My Products" at bounding box center [117, 330] width 126 height 15
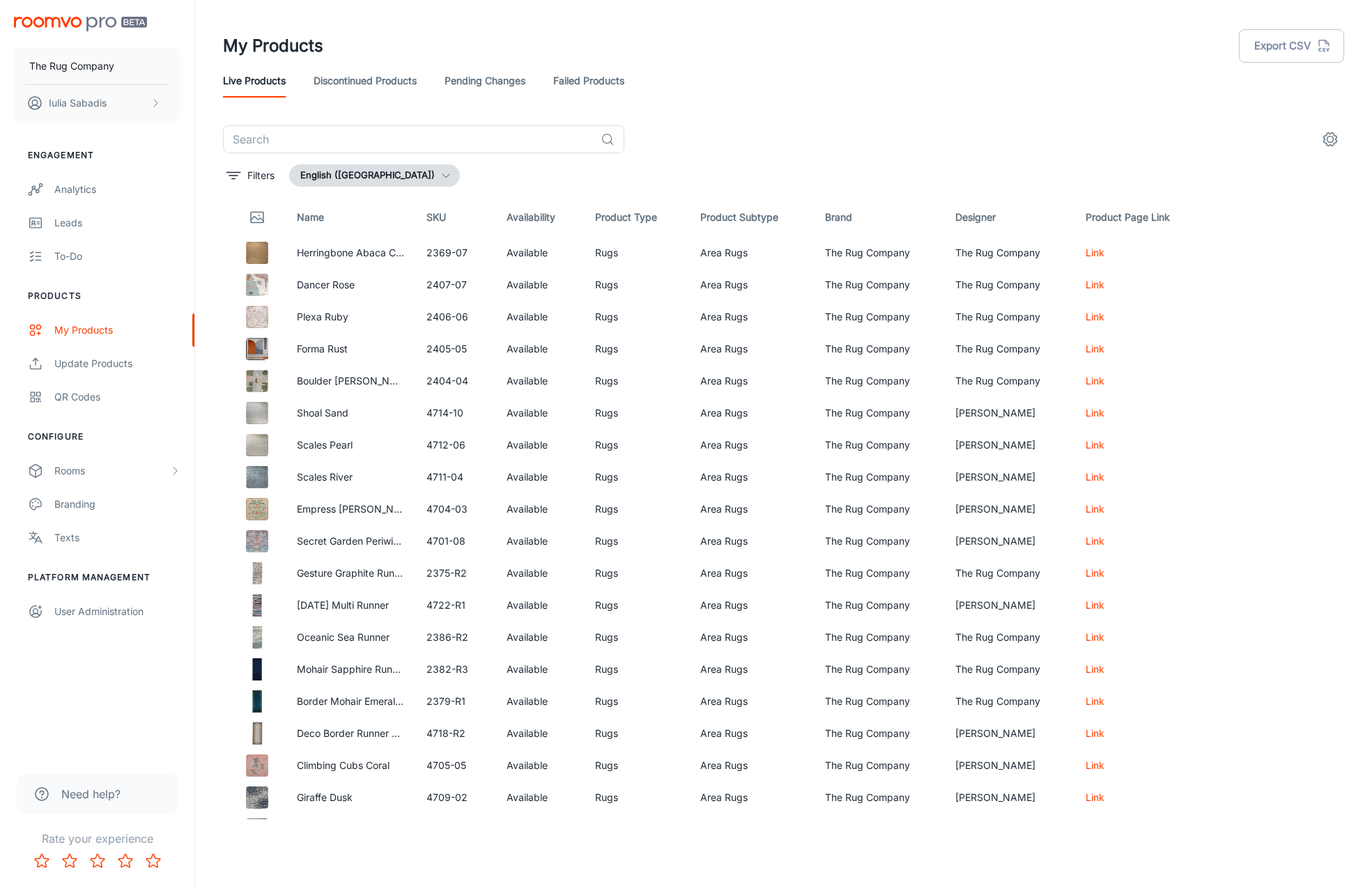
click at [588, 88] on link "Failed Products" at bounding box center [588, 81] width 71 height 33
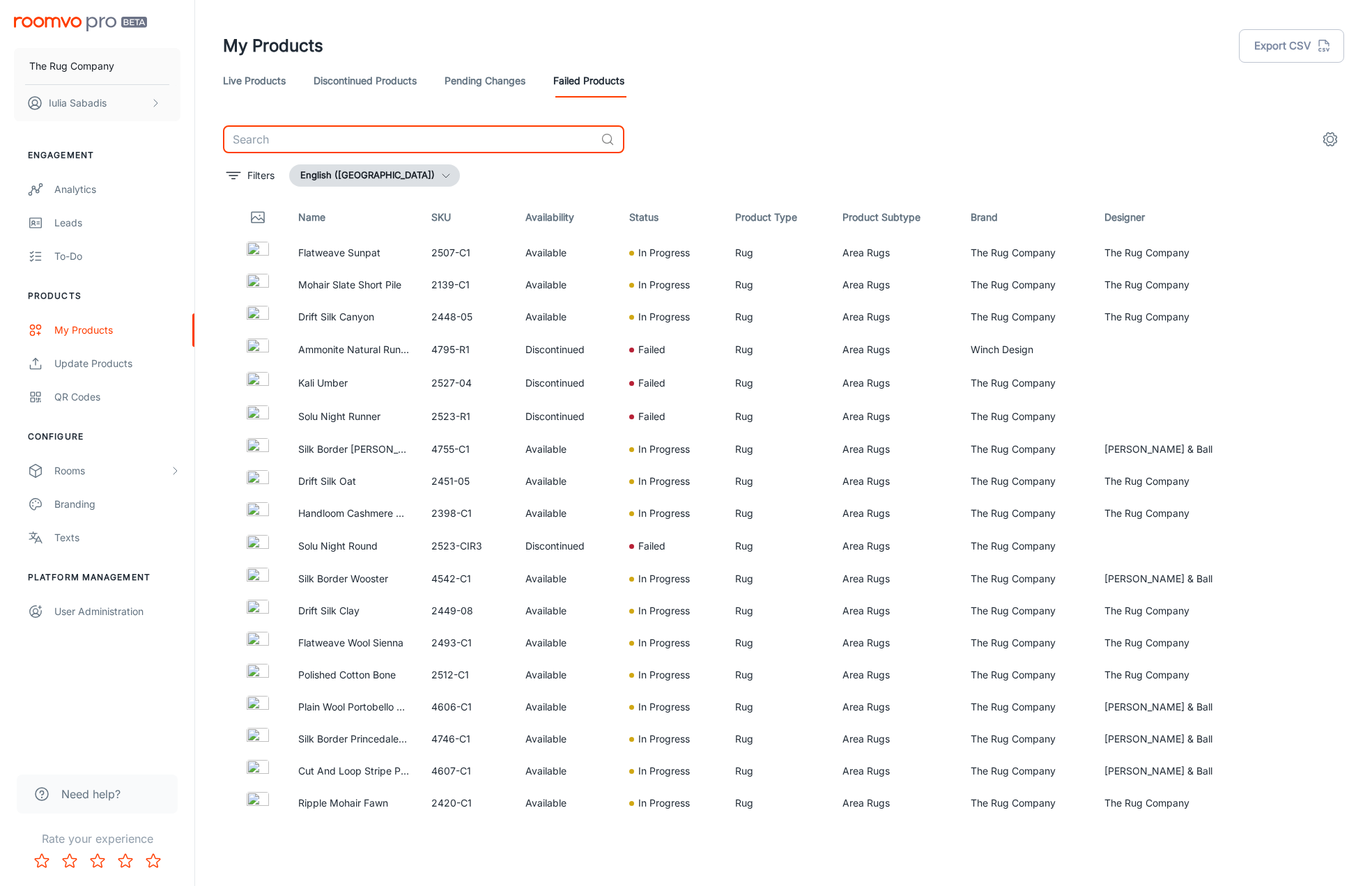
click at [377, 131] on input "text" at bounding box center [409, 139] width 372 height 28
type input "kali"
